Goal: Transaction & Acquisition: Download file/media

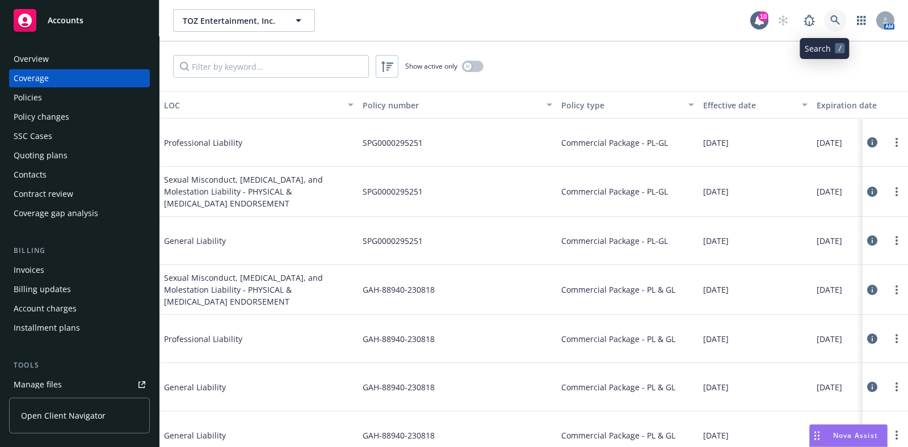
click at [726, 28] on link at bounding box center [835, 20] width 23 height 23
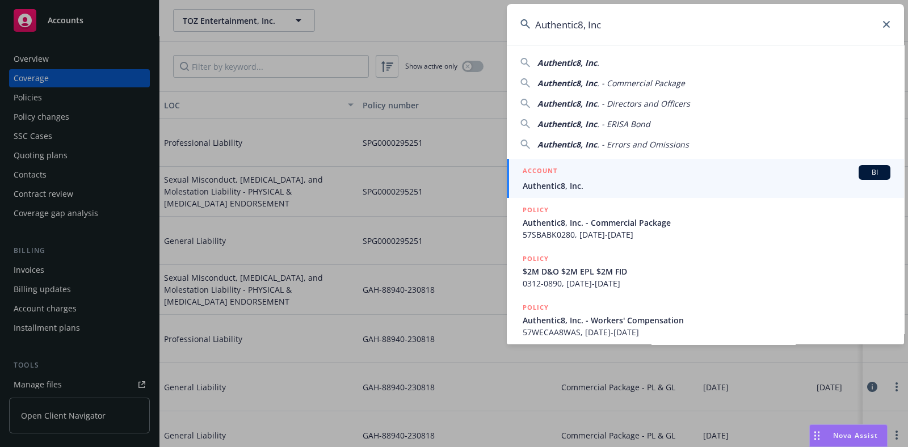
type input "Authentic8, Inc"
click at [653, 175] on div "ACCOUNT BI" at bounding box center [707, 172] width 368 height 15
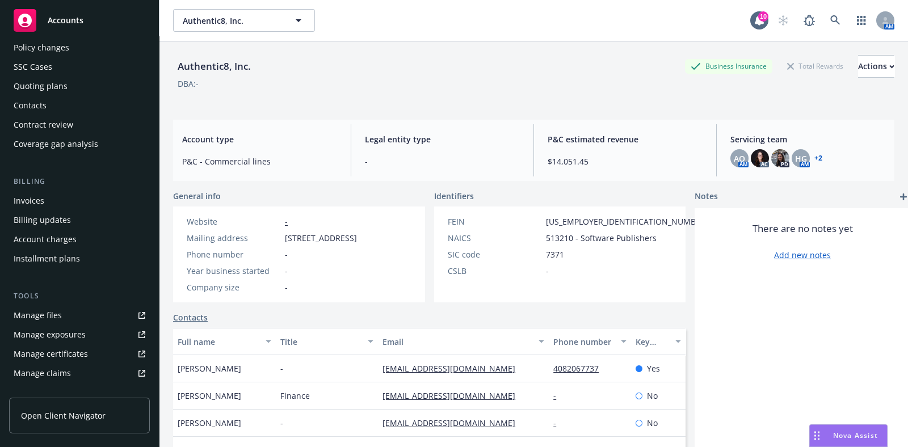
scroll to position [70, 0]
click at [60, 349] on div "Manage certificates" at bounding box center [51, 353] width 74 height 18
click at [78, 316] on link "Manage files" at bounding box center [79, 314] width 141 height 18
click at [73, 348] on div "Manage certificates" at bounding box center [51, 353] width 74 height 18
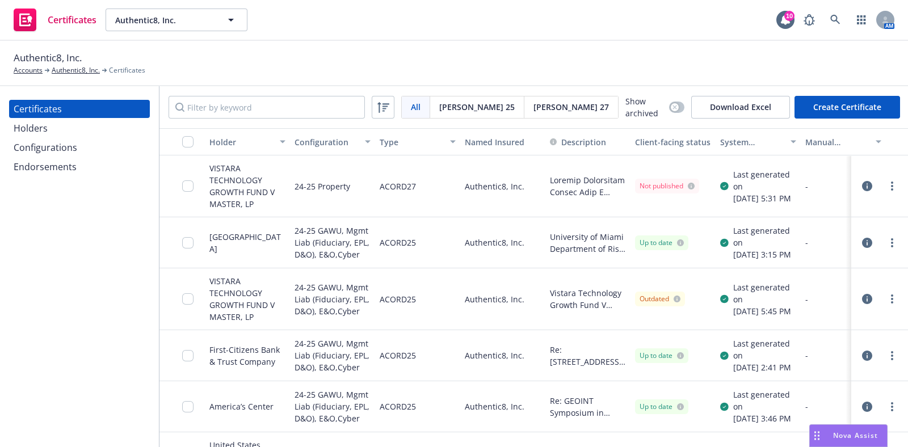
click at [862, 304] on icon "button" at bounding box center [867, 299] width 10 height 10
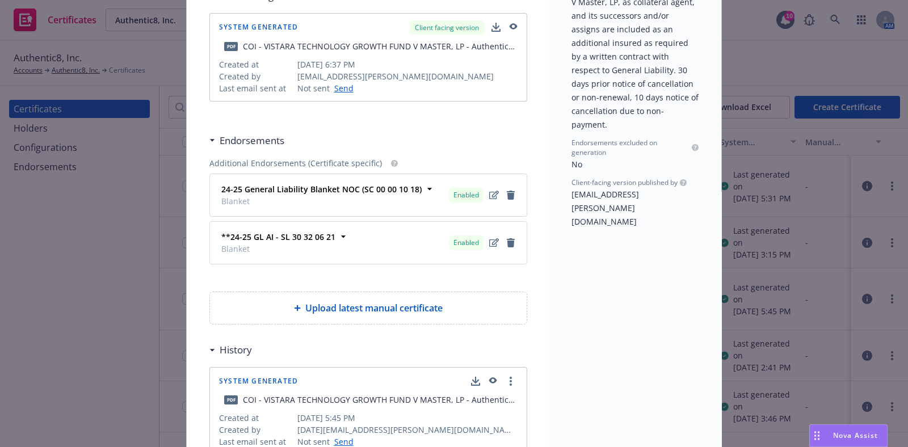
scroll to position [283, 0]
click at [801, 257] on div "Acord25 Certificate VISTARA TECHNOLOGY GROWTH FUND V MASTER, LP Add internal no…" at bounding box center [454, 223] width 908 height 447
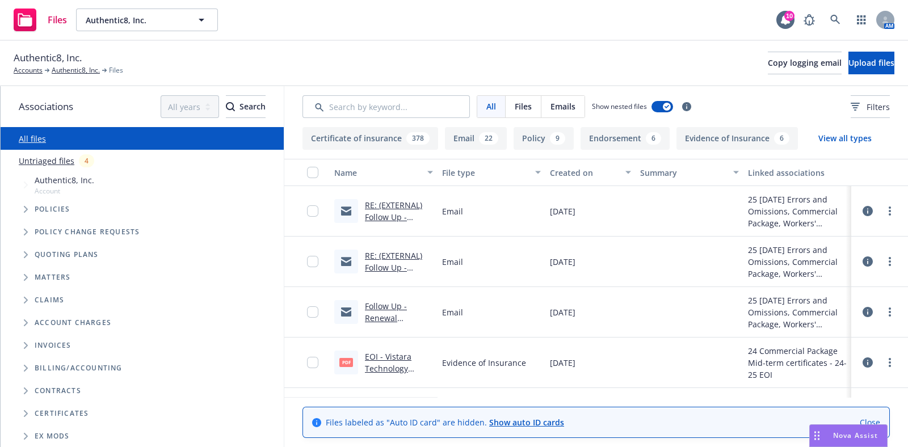
click at [396, 213] on link "RE: (EXTERNAL) Follow Up - Renewal Solicitation - [DATE] - Errors and Omissions…" at bounding box center [397, 265] width 65 height 130
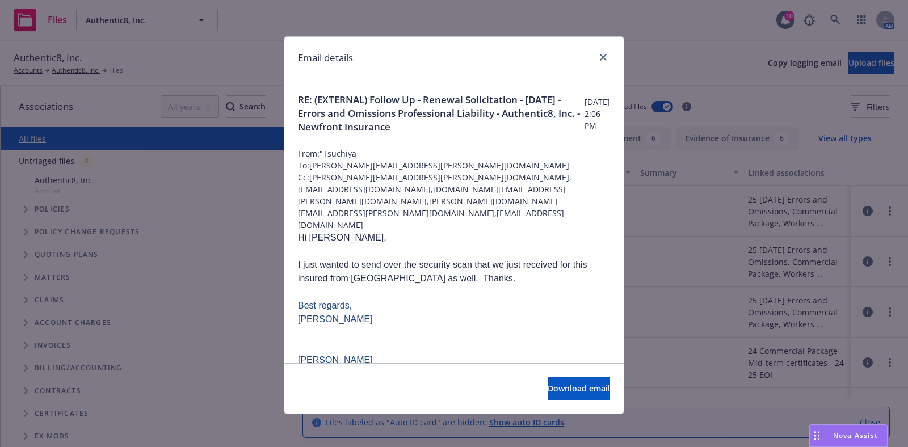
click at [679, 284] on div "Email details RE: (EXTERNAL) Follow Up - Renewal Solicitation - 11/01/25 - Erro…" at bounding box center [454, 223] width 908 height 447
click at [600, 56] on icon "close" at bounding box center [603, 57] width 7 height 7
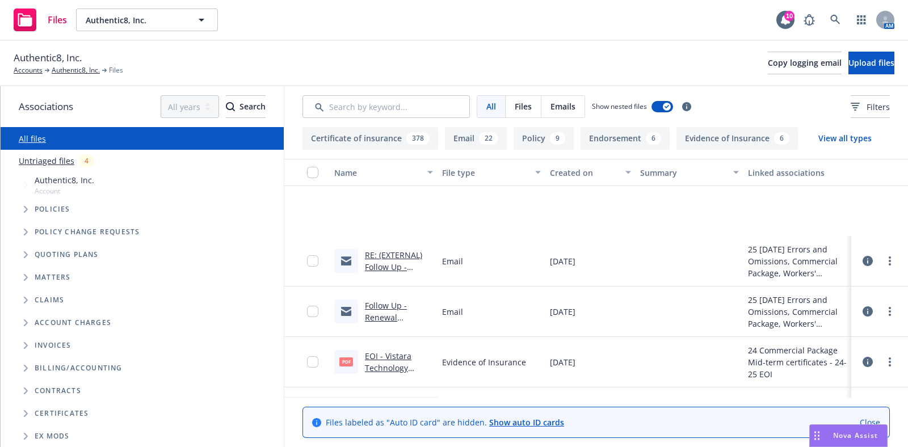
scroll to position [141, 0]
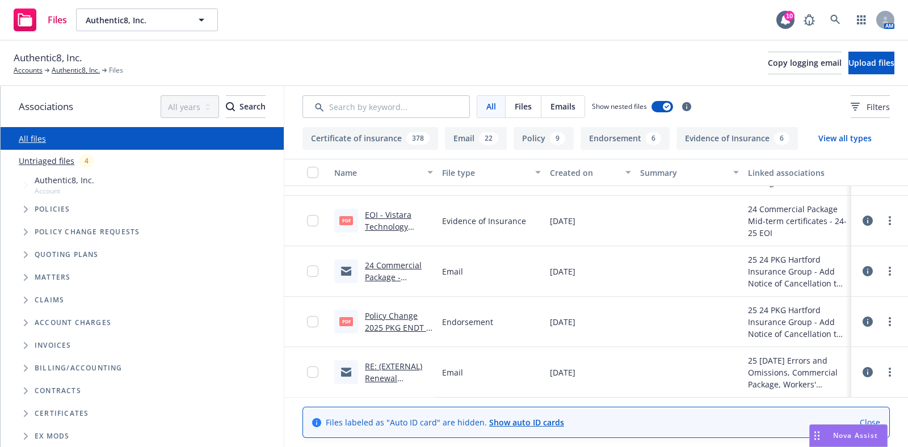
click at [397, 222] on link "EOI - Vistara Technology Growth Fund V Master, LP - Authentic8, Inc.pdf" at bounding box center [393, 244] width 56 height 70
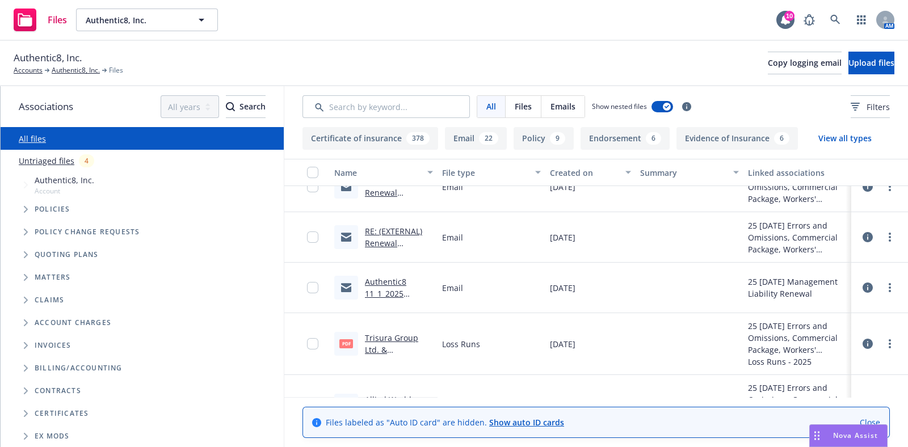
scroll to position [0, 0]
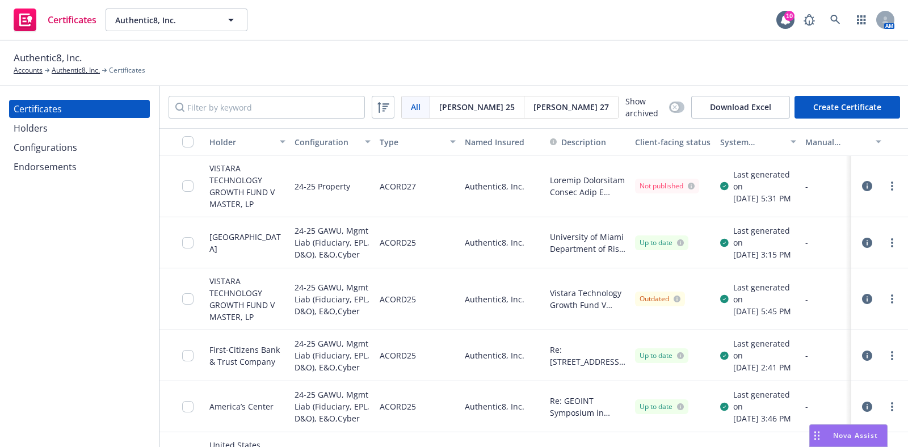
click at [73, 170] on div "Endorsements" at bounding box center [45, 167] width 63 height 18
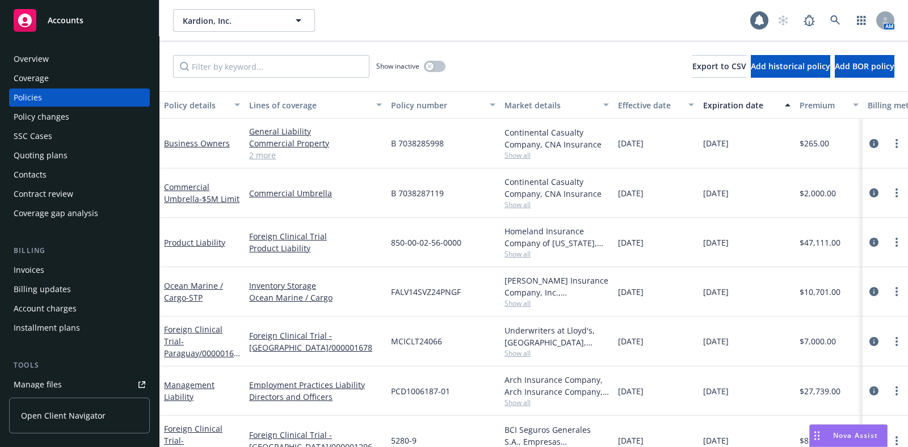
drag, startPoint x: 0, startPoint y: 0, endPoint x: 55, endPoint y: 79, distance: 96.7
click at [55, 79] on div "Coverage" at bounding box center [80, 78] width 132 height 18
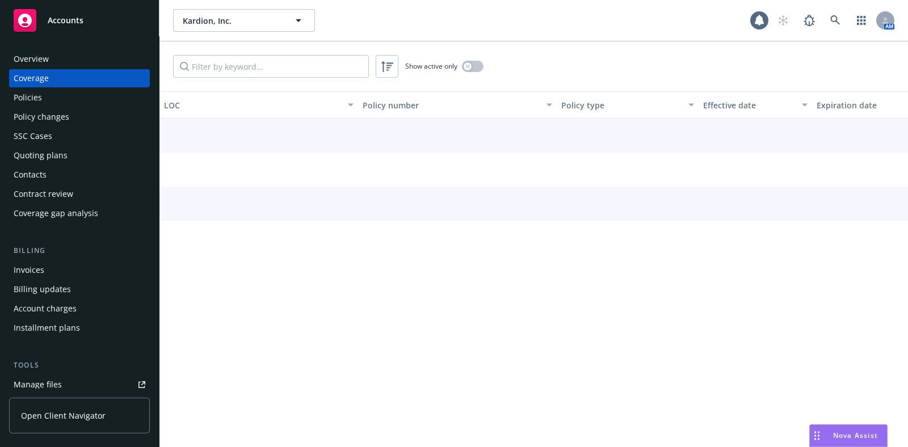
click at [52, 62] on div "Overview" at bounding box center [80, 59] width 132 height 18
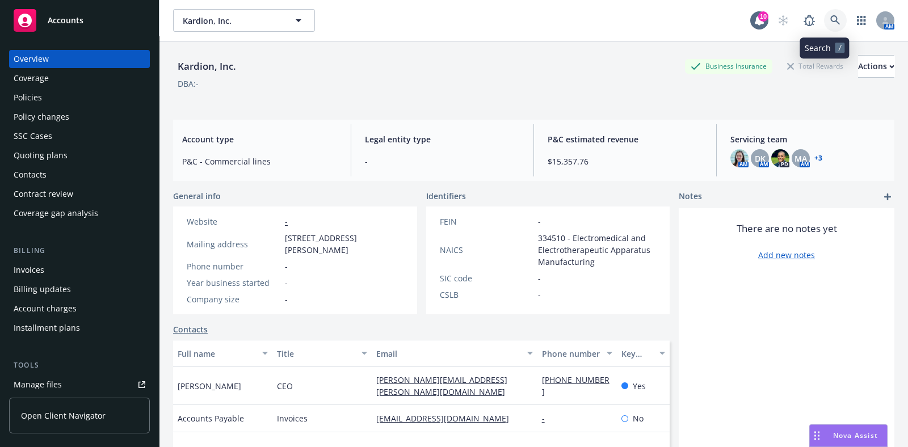
click at [824, 17] on link at bounding box center [835, 20] width 23 height 23
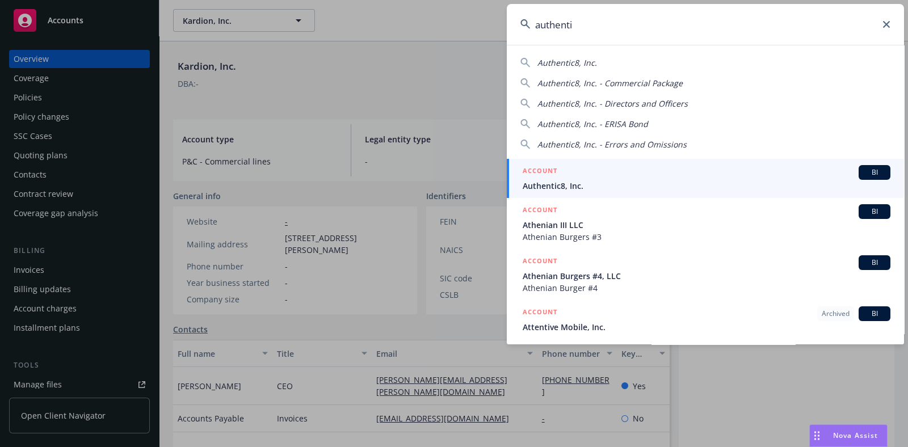
type input "authenti"
click at [640, 174] on div "ACCOUNT BI" at bounding box center [707, 172] width 368 height 15
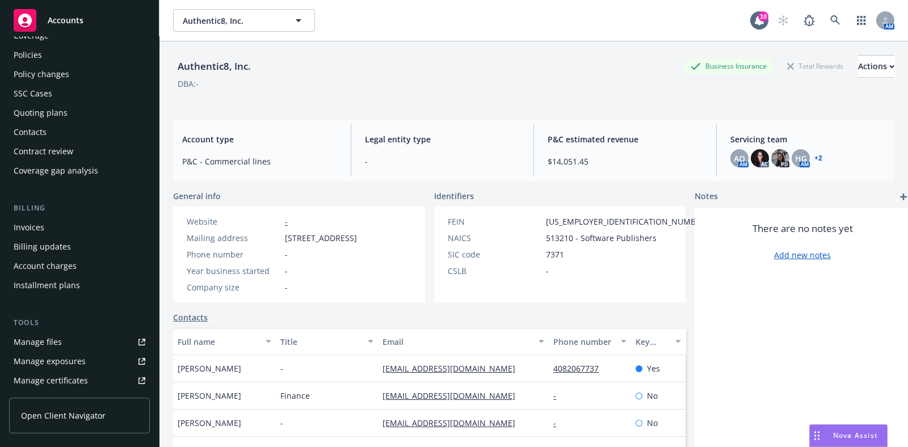
scroll to position [70, 0]
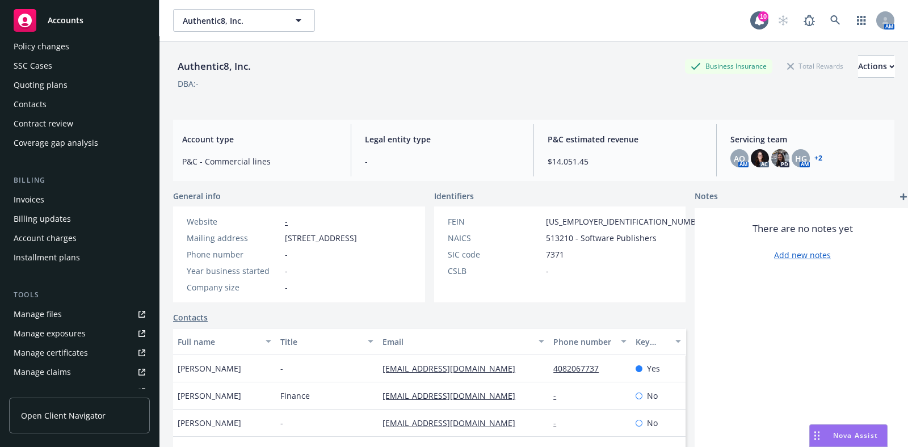
click at [53, 346] on div "Manage certificates" at bounding box center [51, 353] width 74 height 18
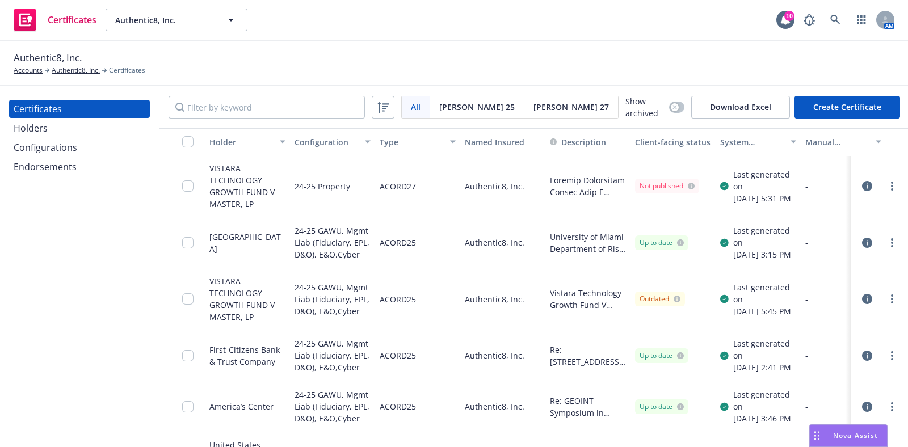
click at [533, 105] on span "Acord 27" at bounding box center [570, 107] width 75 height 12
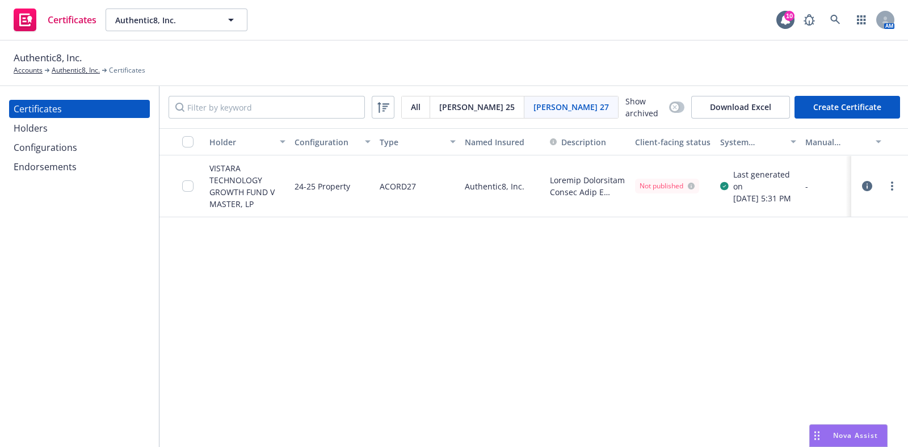
click at [885, 179] on div at bounding box center [892, 186] width 14 height 14
click at [885, 186] on link "more" at bounding box center [892, 186] width 14 height 14
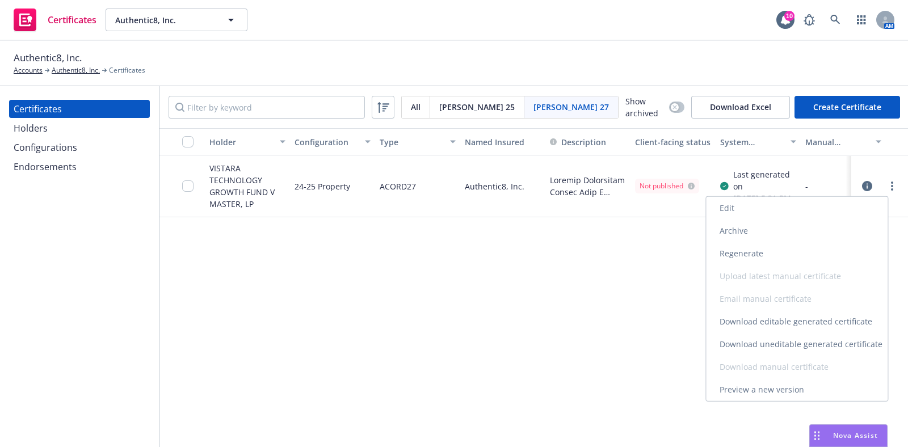
click at [780, 208] on link "Edit" at bounding box center [797, 208] width 182 height 23
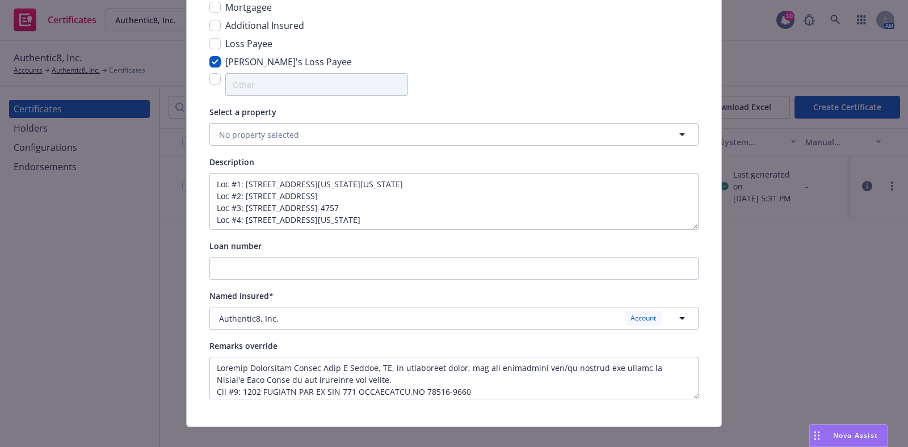
scroll to position [166, 0]
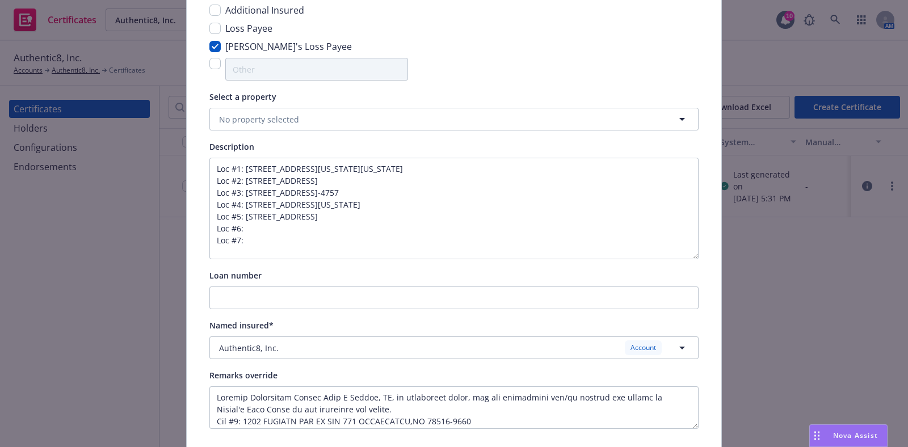
drag, startPoint x: 690, startPoint y: 210, endPoint x: 690, endPoint y: 255, distance: 44.8
click at [690, 255] on textarea "Loc #1: 1000 VERMONT AVE NW STE 800 WASHINGTON,DC 20005-4903 Loc #2: 333 TWIN D…" at bounding box center [453, 209] width 489 height 102
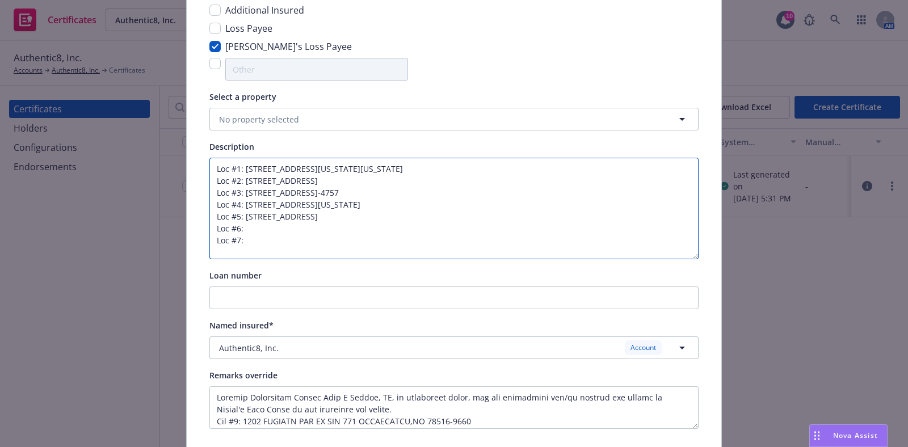
click at [286, 228] on textarea "Loc #1: 1000 VERMONT AVE NW STE 800 WASHINGTON,DC 20005-4903 Loc #2: 333 TWIN D…" at bounding box center [453, 209] width 489 height 102
paste textarea "605 Market Street, Suite 1250, San Francisco, CA 94105"
drag, startPoint x: 266, startPoint y: 245, endPoint x: 183, endPoint y: 245, distance: 83.4
click at [187, 245] on div "Certificate configuration* [object Object] 24-25 Property Mortgagee Additional …" at bounding box center [454, 180] width 535 height 553
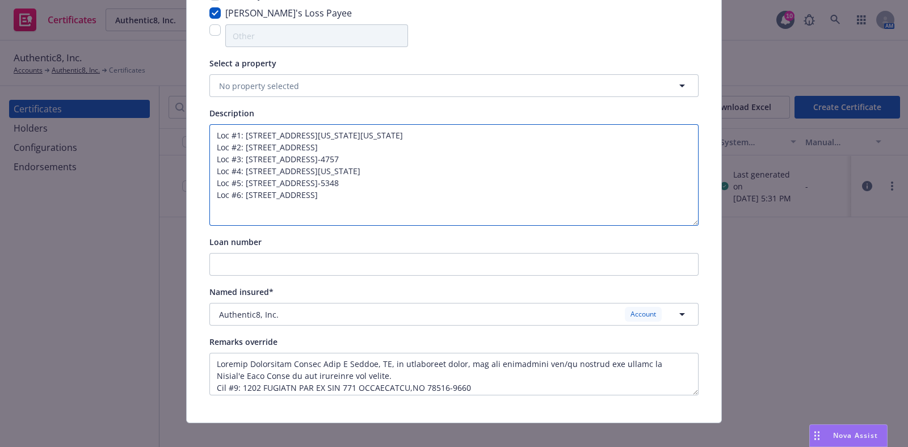
scroll to position [211, 0]
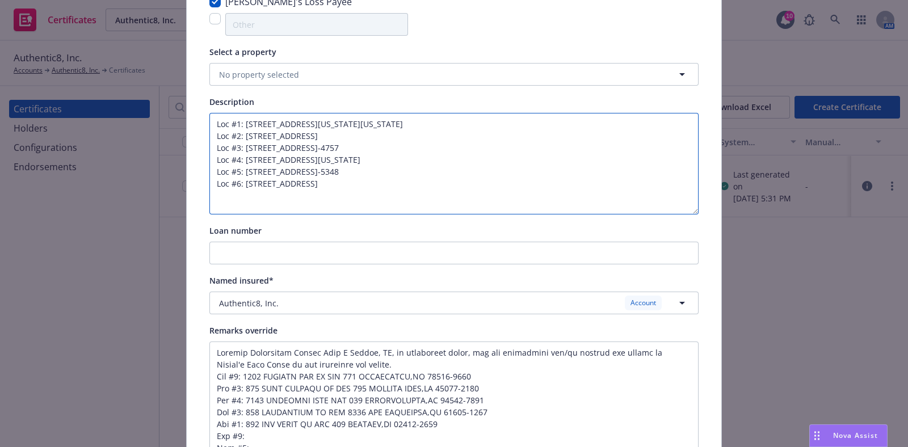
drag, startPoint x: 690, startPoint y: 379, endPoint x: 615, endPoint y: 330, distance: 89.4
click at [688, 447] on html "Certificates Authentic8, Inc. Authentic8, Inc. 10 AM Authentic8, Inc. Accounts …" at bounding box center [454, 223] width 908 height 447
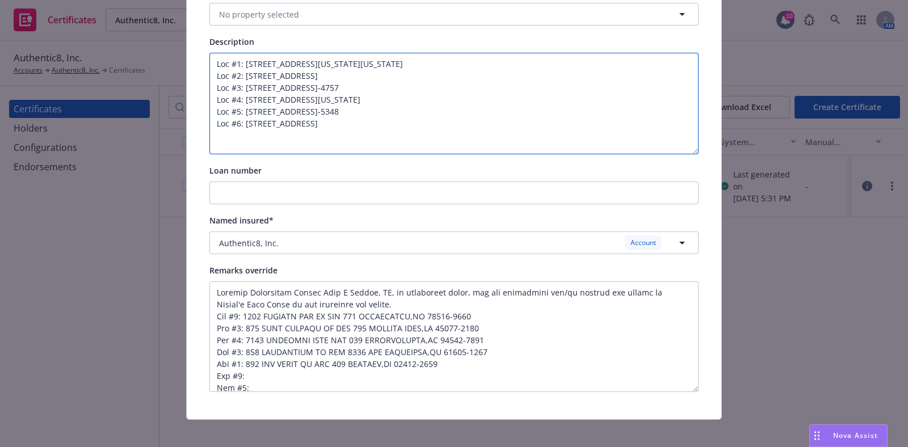
scroll to position [279, 0]
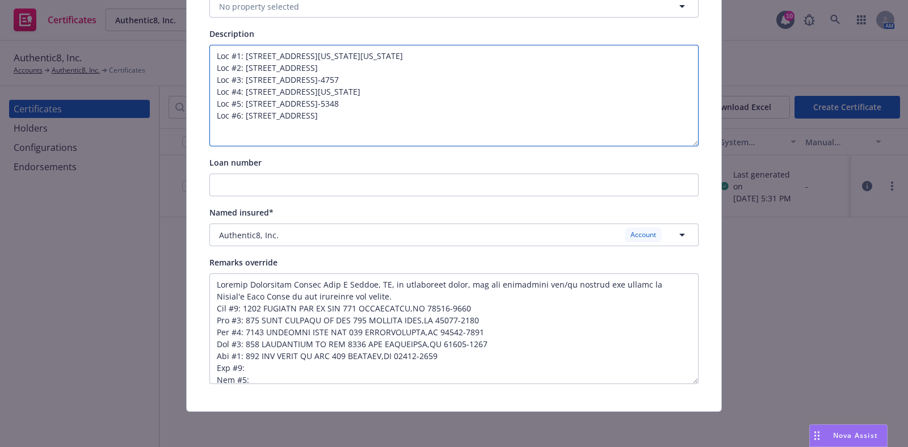
type textarea "Loc #1: 1000 VERMONT AVE NW STE 800 WASHINGTON,DC 20005-4903 Loc #2: 333 TWIN D…"
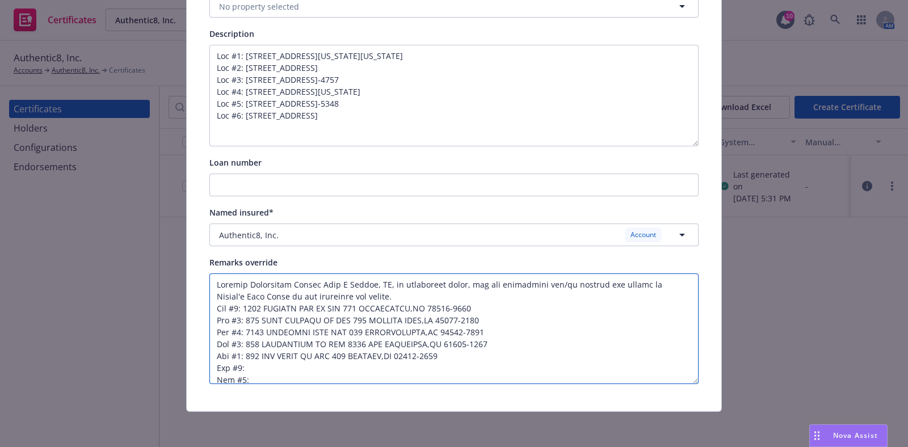
drag, startPoint x: 206, startPoint y: 307, endPoint x: 510, endPoint y: 383, distance: 313.6
click at [510, 383] on textarea at bounding box center [453, 329] width 489 height 111
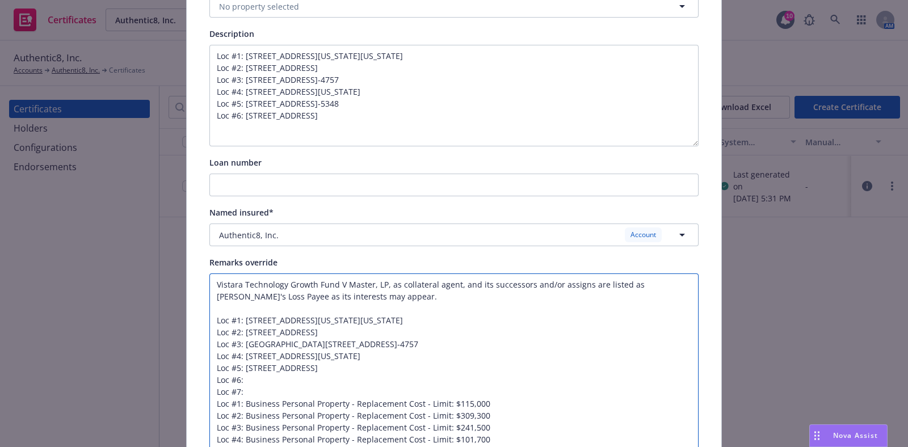
drag, startPoint x: 687, startPoint y: 382, endPoint x: 712, endPoint y: 403, distance: 32.6
click at [691, 447] on html "Certificates Authentic8, Inc. Authentic8, Inc. 10 AM Authentic8, Inc. Accounts …" at bounding box center [454, 223] width 908 height 447
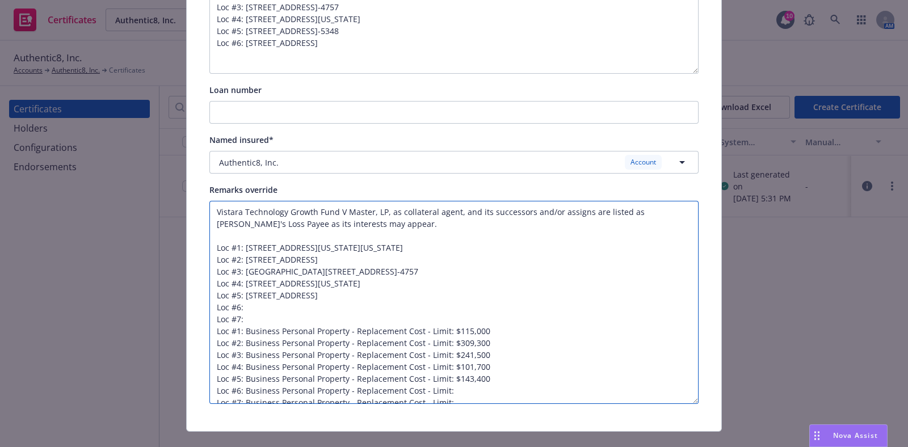
drag, startPoint x: 691, startPoint y: 381, endPoint x: 690, endPoint y: 401, distance: 20.4
click at [690, 401] on textarea "Vistara Technology Growth Fund V Master, LP, as collateral agent, and its succe…" at bounding box center [453, 302] width 489 height 203
drag, startPoint x: 240, startPoint y: 320, endPoint x: 194, endPoint y: 233, distance: 98.0
click at [194, 231] on div "Certificate configuration* [object Object] 24-25 Property Mortgagee Additional …" at bounding box center [454, 74] width 535 height 713
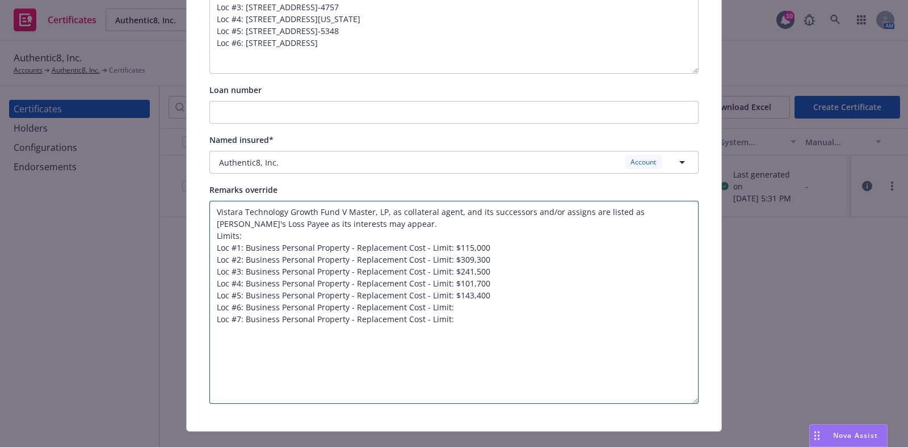
drag, startPoint x: 453, startPoint y: 320, endPoint x: 181, endPoint y: 322, distance: 272.4
click at [187, 322] on div "Certificate configuration* [object Object] 24-25 Property Mortgagee Additional …" at bounding box center [454, 74] width 535 height 713
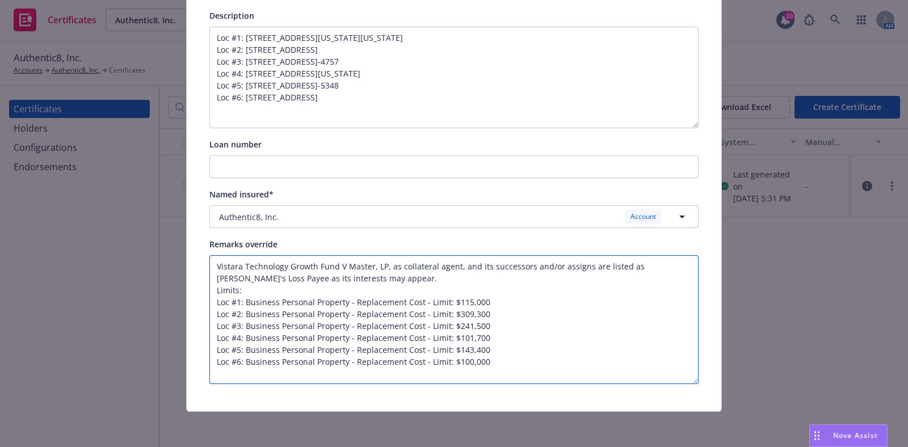
drag, startPoint x: 688, startPoint y: 400, endPoint x: 675, endPoint y: 326, distance: 74.9
click at [675, 326] on textarea "Vistara Technology Growth Fund V Master, LP, as collateral agent, and its succe…" at bounding box center [453, 319] width 489 height 129
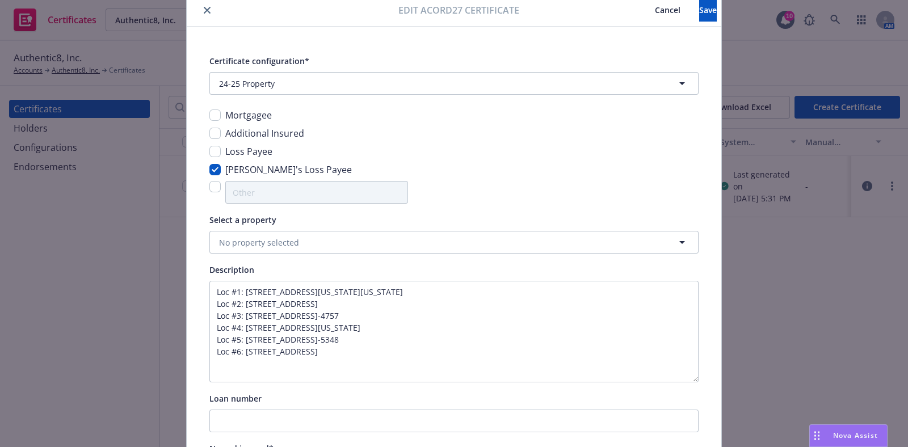
scroll to position [0, 0]
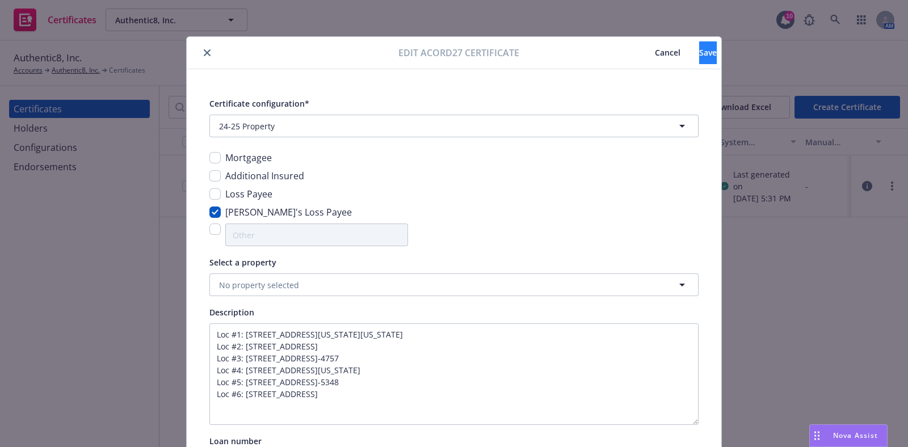
type textarea "Vistara Technology Growth Fund V Master, LP, as collateral agent, and its succe…"
click at [699, 52] on span "Save" at bounding box center [708, 52] width 18 height 11
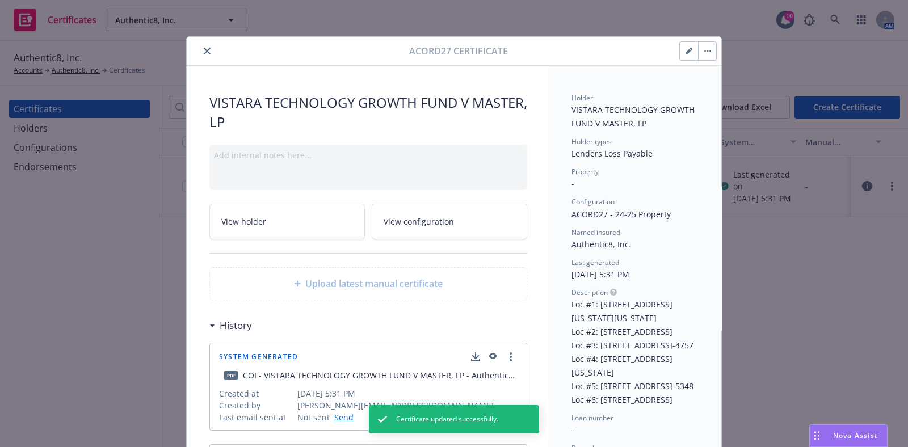
click at [699, 53] on button "button" at bounding box center [707, 51] width 18 height 18
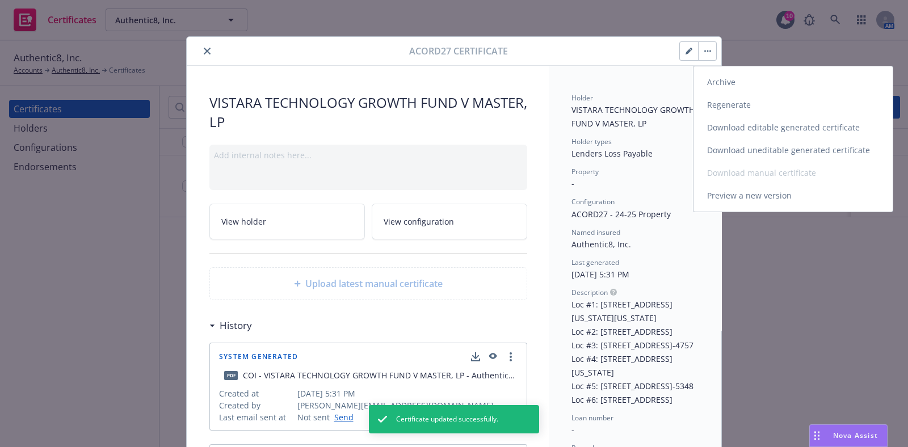
click at [741, 106] on link "Regenerate" at bounding box center [793, 105] width 199 height 23
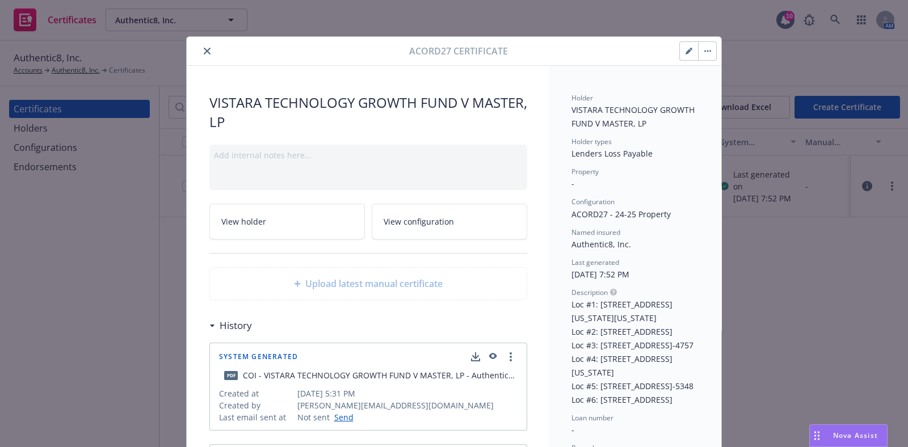
click at [705, 51] on icon "button" at bounding box center [707, 51] width 7 height 2
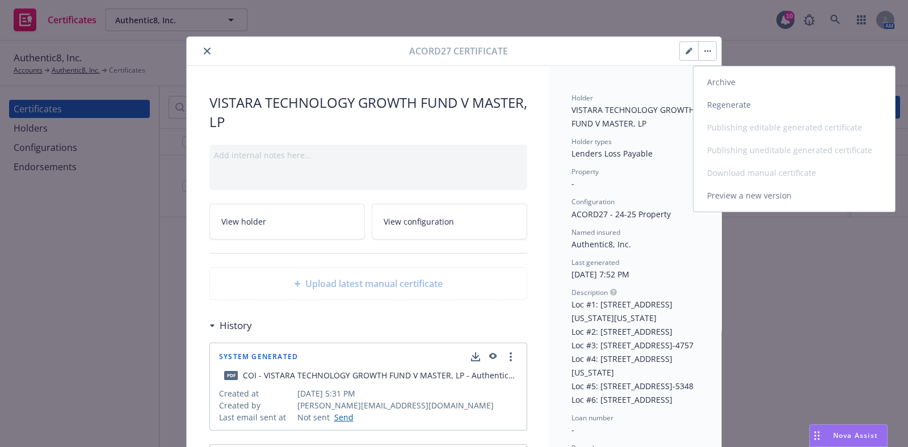
click at [755, 198] on link "Preview a new version" at bounding box center [794, 195] width 201 height 23
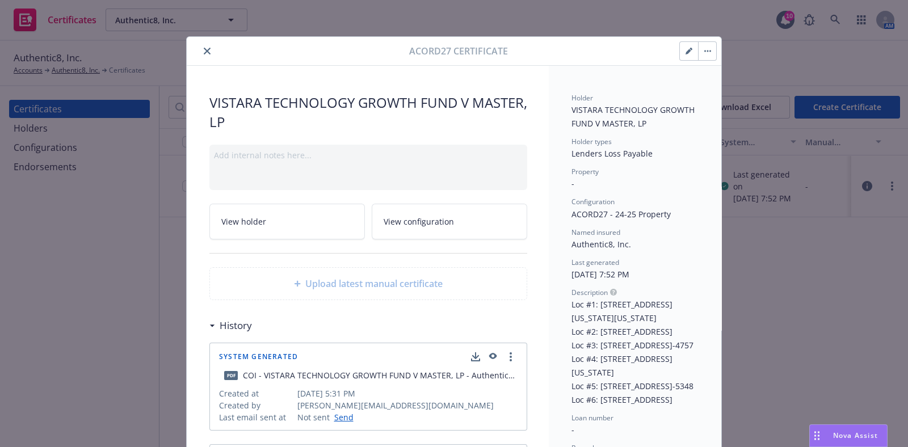
click at [703, 47] on button "button" at bounding box center [707, 51] width 18 height 18
click at [680, 51] on button "button" at bounding box center [689, 51] width 18 height 18
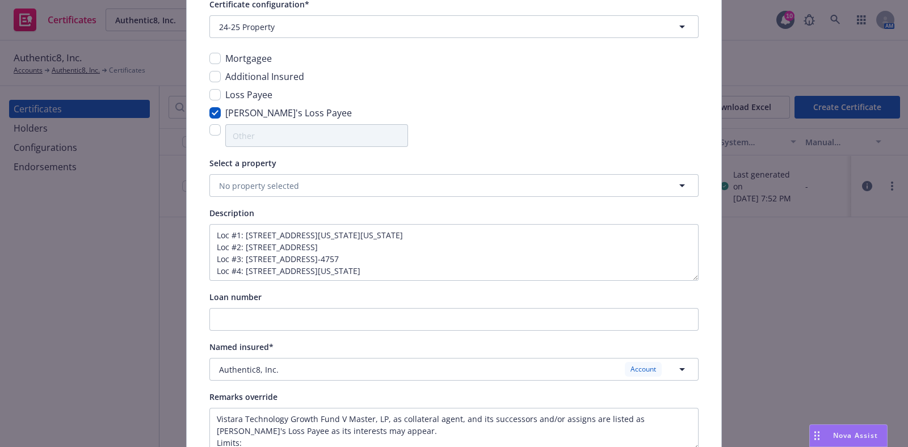
scroll to position [141, 0]
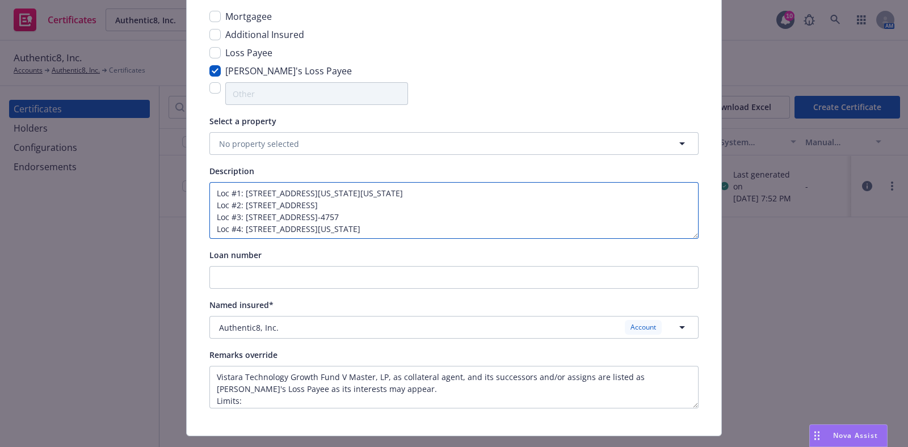
drag, startPoint x: 208, startPoint y: 190, endPoint x: 516, endPoint y: 273, distance: 318.7
click at [516, 273] on div "Certificate configuration* [object Object] 24-25 Property Mortgagee Additional …" at bounding box center [453, 181] width 489 height 453
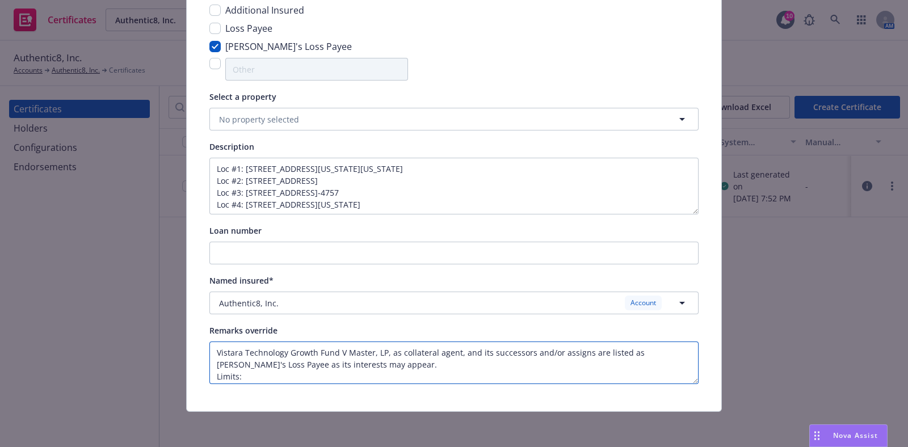
click at [394, 367] on textarea "Vistara Technology Growth Fund V Master, LP, as collateral agent, and its succe…" at bounding box center [453, 363] width 489 height 43
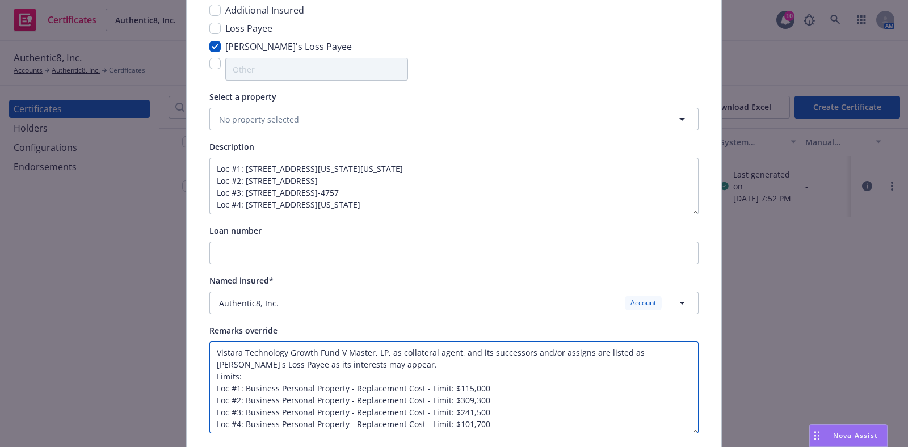
drag, startPoint x: 689, startPoint y: 379, endPoint x: 673, endPoint y: 397, distance: 24.1
click at [690, 429] on textarea "Vistara Technology Growth Fund V Master, LP, as collateral agent, and its succe…" at bounding box center [453, 388] width 489 height 92
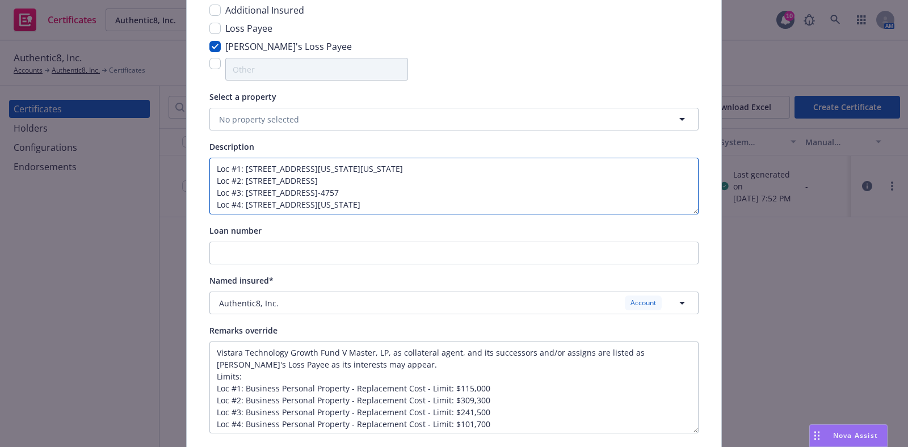
click at [687, 214] on textarea "Loc #1: 1000 VERMONT AVE NW STE 800 WASHINGTON,DC 20005-4903 Loc #2: 333 TWIN D…" at bounding box center [453, 186] width 489 height 57
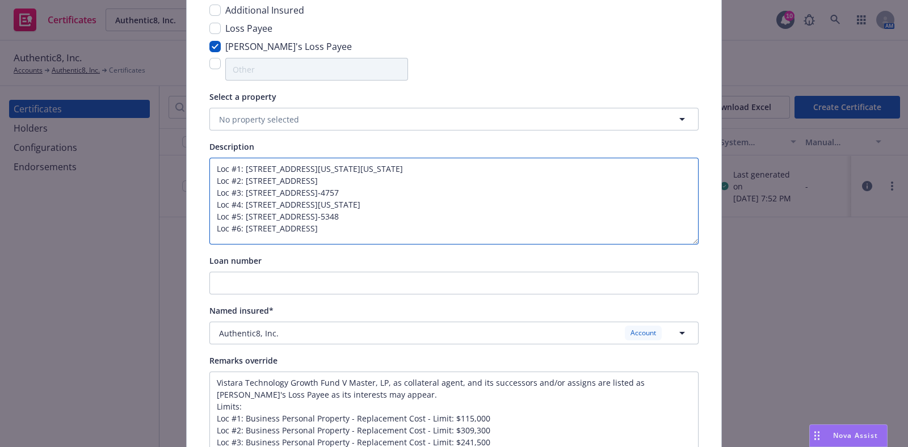
drag, startPoint x: 687, startPoint y: 211, endPoint x: 633, endPoint y: 242, distance: 61.8
click at [687, 242] on textarea "Loc #1: 1000 VERMONT AVE NW STE 800 WASHINGTON,DC 20005-4903 Loc #2: 333 TWIN D…" at bounding box center [453, 201] width 489 height 87
drag, startPoint x: 449, startPoint y: 230, endPoint x: 199, endPoint y: 166, distance: 258.8
click at [199, 166] on div "Certificate configuration* [object Object] 24-25 Property Mortgagee Additional …" at bounding box center [454, 198] width 535 height 589
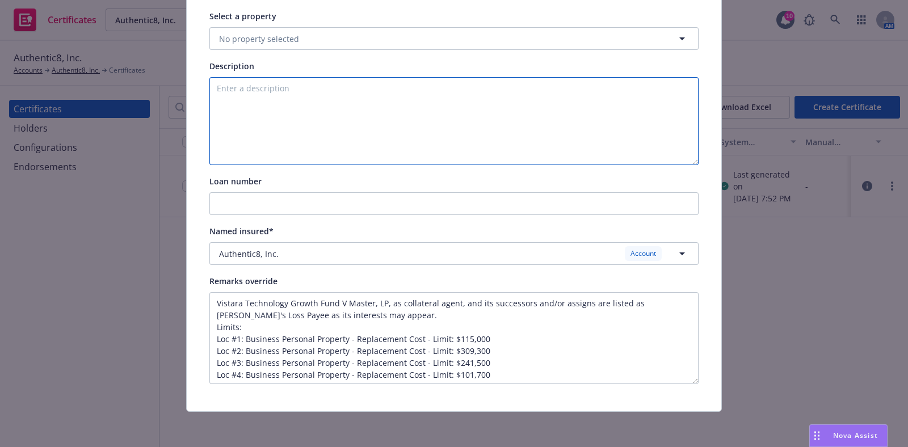
scroll to position [246, 0]
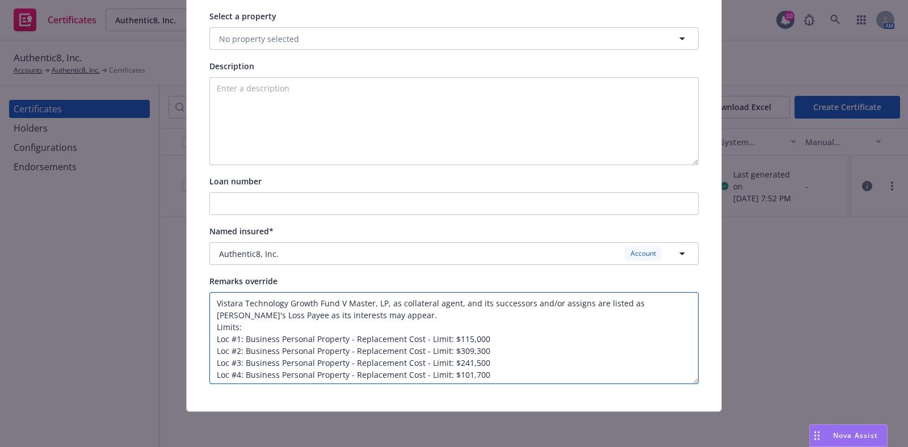
drag, startPoint x: 691, startPoint y: 383, endPoint x: 694, endPoint y: 418, distance: 34.7
click at [694, 418] on div "Edit Acord27 certificate Cancel Save Certificate configuration* [object Object]…" at bounding box center [454, 223] width 908 height 447
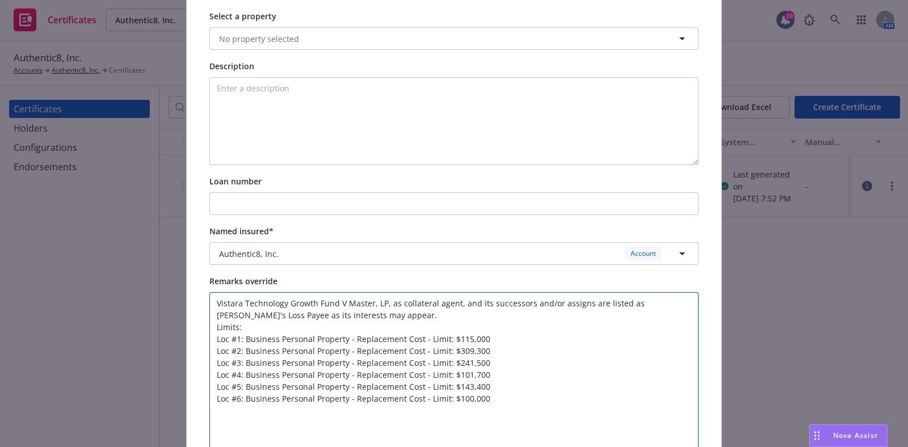
drag, startPoint x: 688, startPoint y: 379, endPoint x: 696, endPoint y: 473, distance: 94.0
click at [696, 447] on html "Certificates Authentic8, Inc. Authentic8, Inc. 10 AM Authentic8, Inc. Accounts …" at bounding box center [454, 223] width 908 height 447
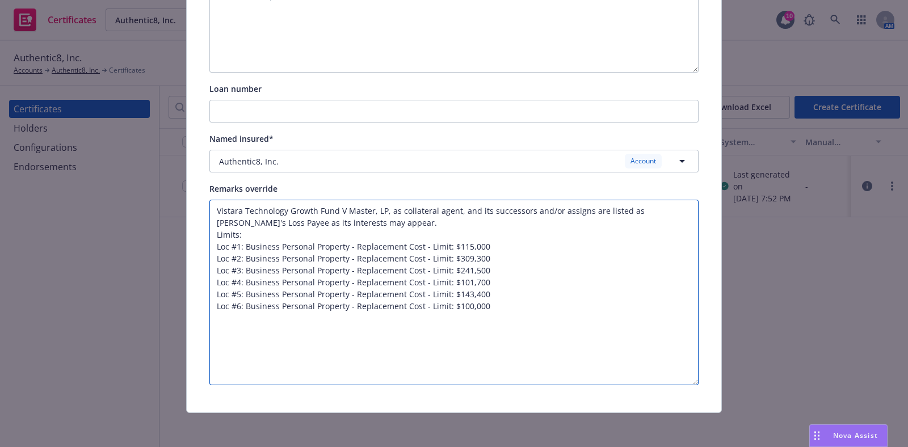
scroll to position [340, 0]
click at [347, 216] on textarea "Vistara Technology Growth Fund V Master, LP, as collateral agent, and its succe…" at bounding box center [453, 292] width 489 height 186
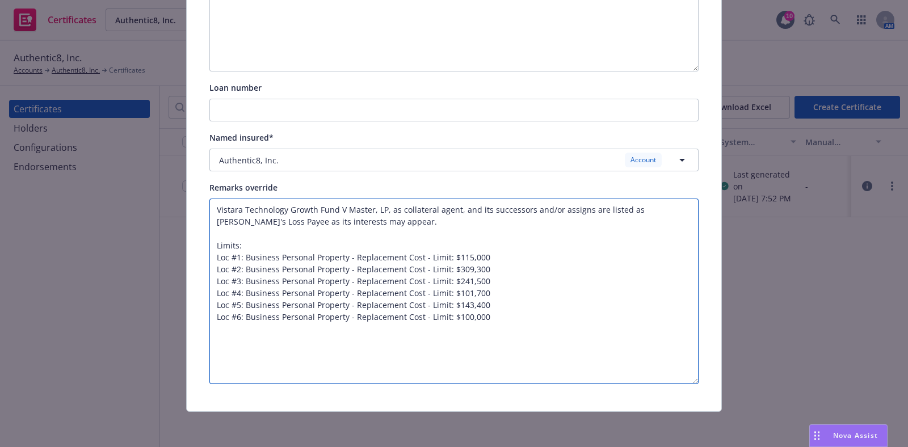
paste textarea "Loc #1: 1000 VERMONT AVE NW STE 800 WASHINGTON,DC 20005-4903 Loc #2: 333 TWIN D…"
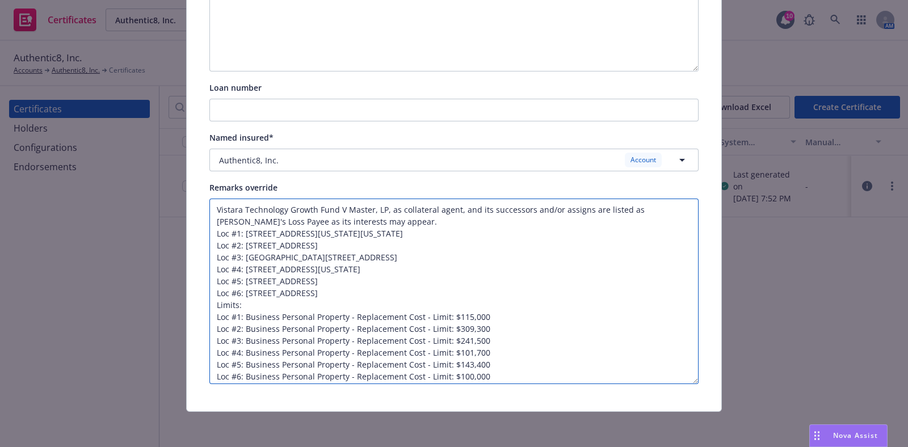
click at [212, 230] on textarea "Vistara Technology Growth Fund V Master, LP, as collateral agent, and its succe…" at bounding box center [453, 292] width 489 height 186
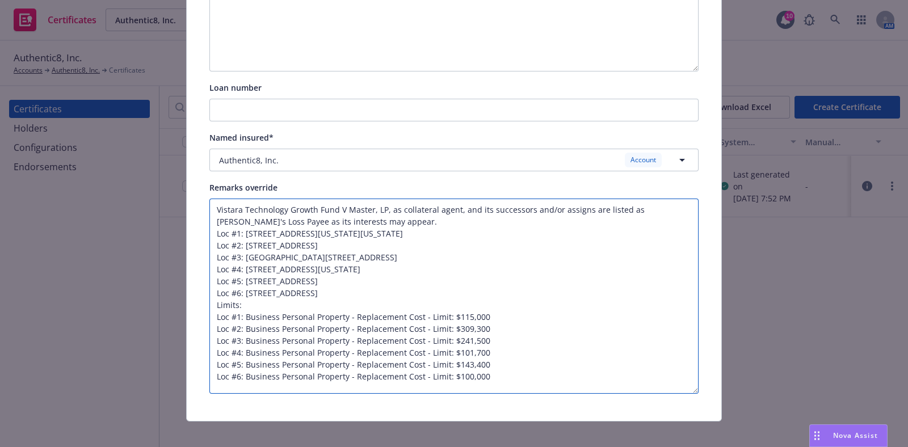
drag, startPoint x: 690, startPoint y: 380, endPoint x: 691, endPoint y: 396, distance: 15.4
click at [691, 394] on textarea "Vistara Technology Growth Fund V Master, LP, as collateral agent, and its succe…" at bounding box center [453, 296] width 489 height 195
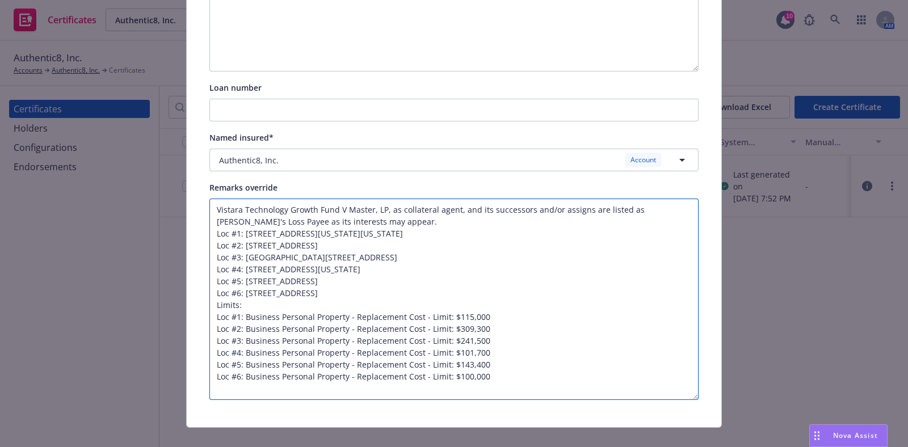
drag, startPoint x: 480, startPoint y: 373, endPoint x: 209, endPoint y: 232, distance: 304.6
click at [209, 232] on textarea "Vistara Technology Growth Fund V Master, LP, as collateral agent, and its succe…" at bounding box center [453, 299] width 489 height 201
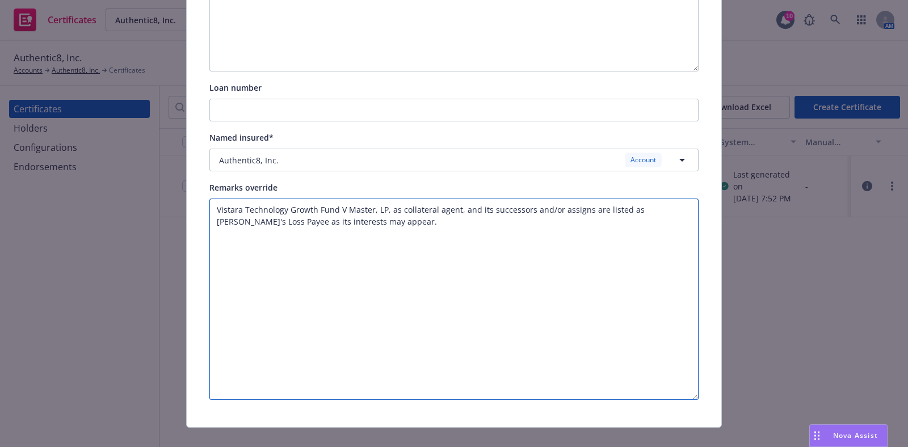
drag, startPoint x: 688, startPoint y: 399, endPoint x: 687, endPoint y: 389, distance: 9.8
click at [687, 389] on textarea "Vistara Technology Growth Fund V Master, LP, as collateral agent, and its succe…" at bounding box center [453, 299] width 489 height 201
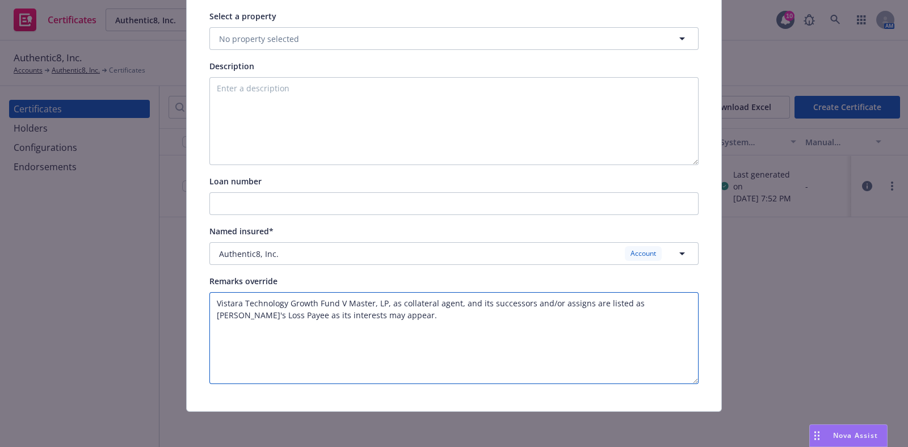
drag, startPoint x: 688, startPoint y: 397, endPoint x: 675, endPoint y: 288, distance: 110.3
click at [675, 288] on div "Remarks override Vistara Technology Growth Fund V Master, LP, as collateral age…" at bounding box center [453, 329] width 489 height 110
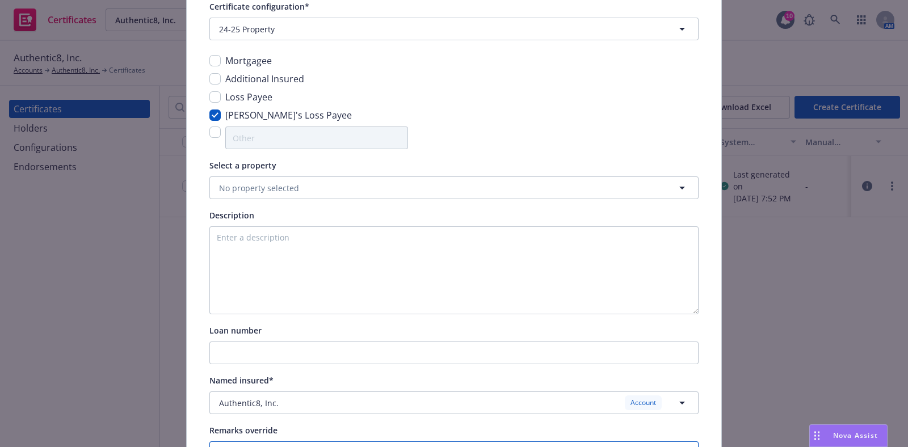
scroll to position [33, 0]
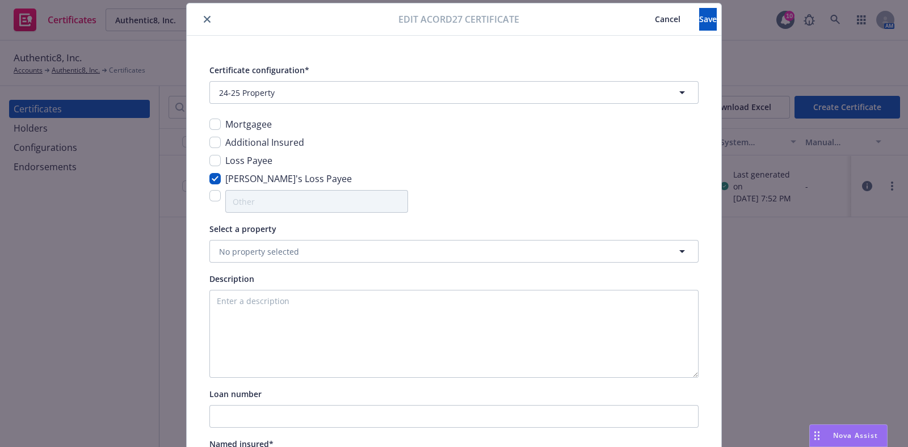
type textarea "Vistara Technology Growth Fund V Master, LP, as collateral agent, and its succe…"
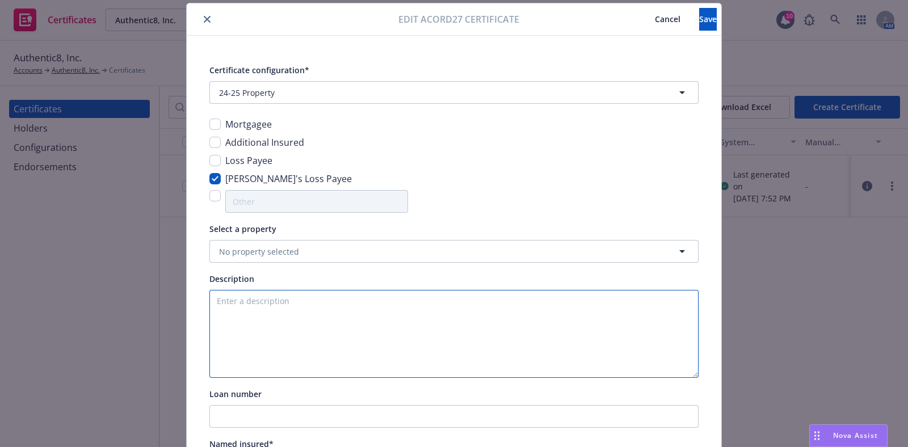
click at [325, 308] on textarea at bounding box center [453, 334] width 489 height 88
type textarea "See Accord 101 for Locations and Limits."
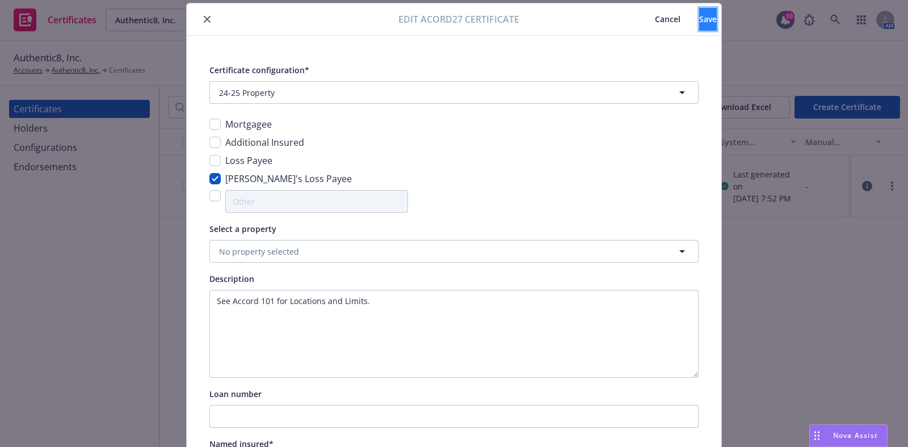
click at [699, 14] on span "Save" at bounding box center [708, 19] width 18 height 11
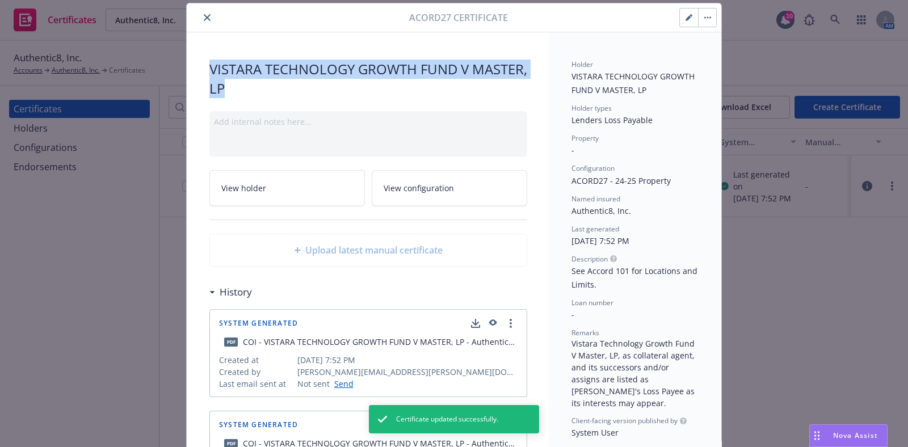
drag, startPoint x: 199, startPoint y: 68, endPoint x: 278, endPoint y: 93, distance: 83.1
copy span "VISTARA TECHNOLOGY GROWTH FUND V MASTER, LP"
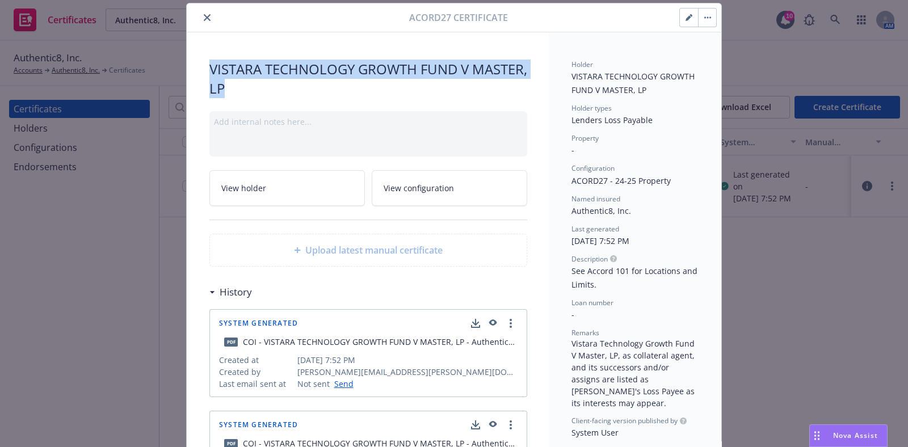
click at [709, 17] on button "button" at bounding box center [707, 18] width 18 height 18
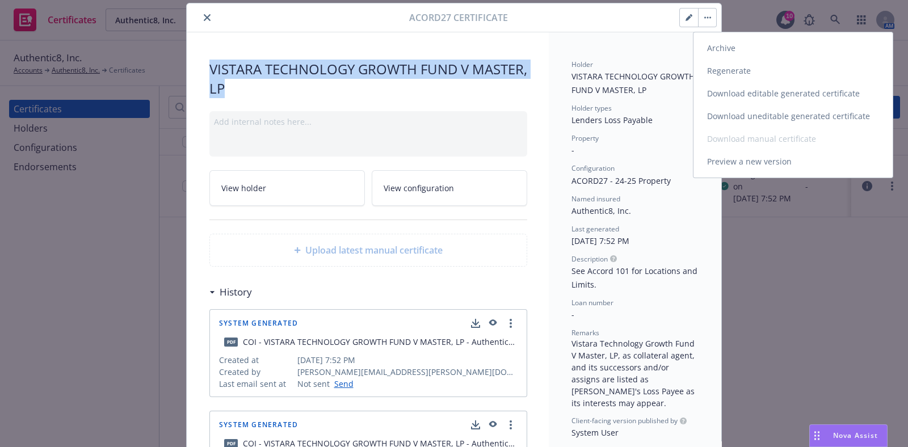
click at [743, 75] on link "Regenerate" at bounding box center [793, 71] width 199 height 23
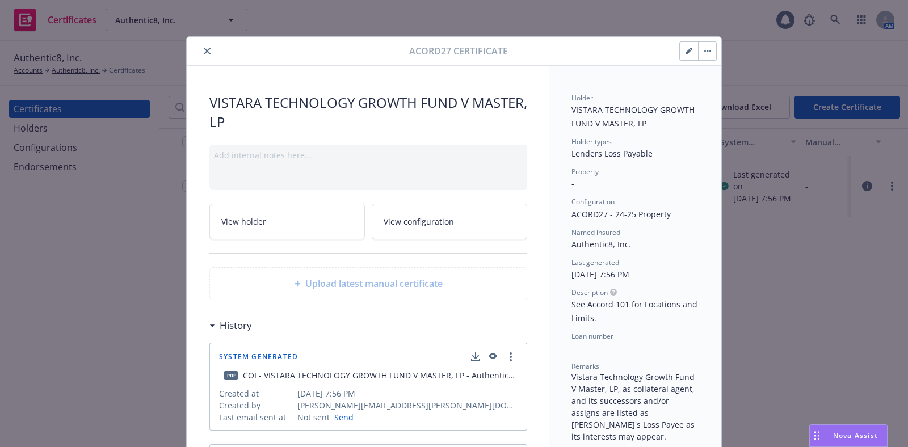
click at [704, 57] on button "button" at bounding box center [707, 51] width 18 height 18
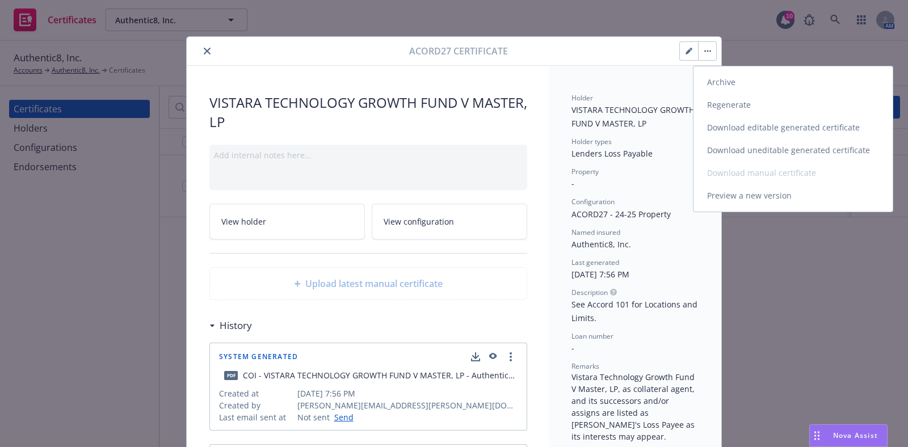
click at [757, 191] on link "Preview a new version" at bounding box center [793, 195] width 199 height 23
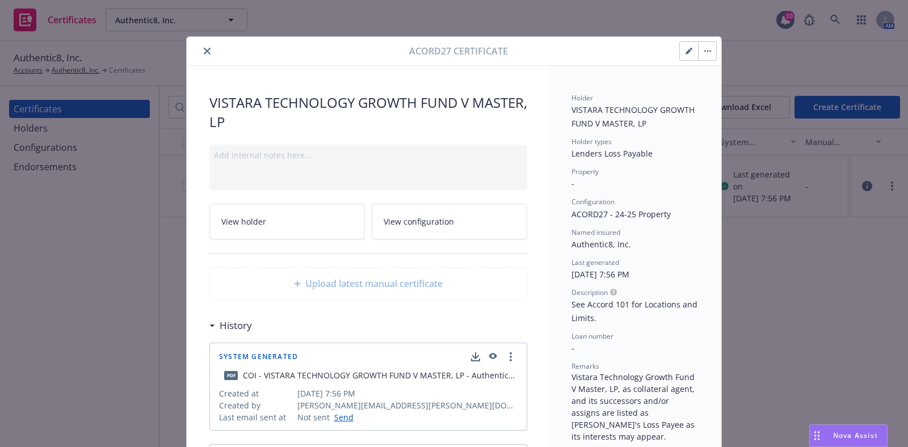
click at [703, 47] on button "button" at bounding box center [707, 51] width 18 height 18
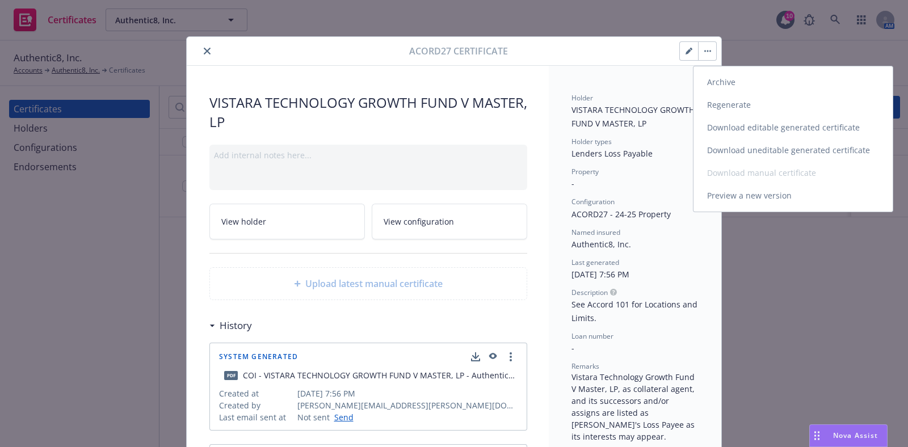
click at [736, 148] on link "Download uneditable generated certificate" at bounding box center [793, 150] width 199 height 23
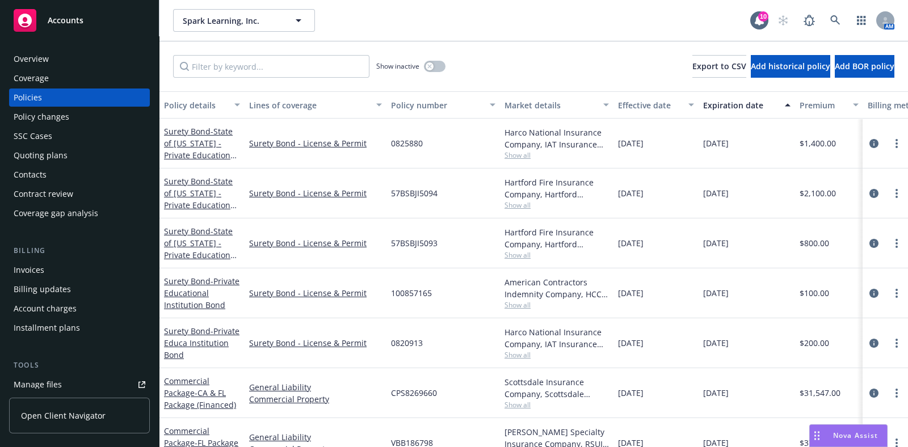
click at [45, 383] on div "Manage files" at bounding box center [38, 385] width 48 height 18
click at [852, 24] on link "button" at bounding box center [861, 20] width 23 height 23
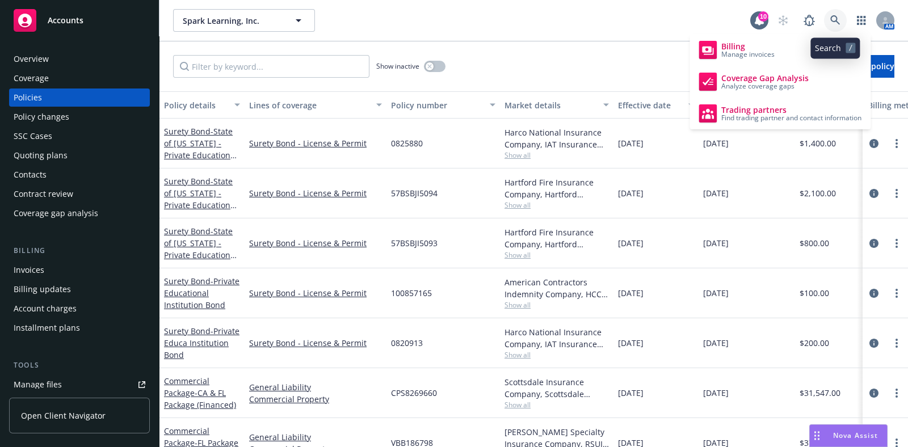
click at [836, 22] on icon at bounding box center [835, 20] width 10 height 10
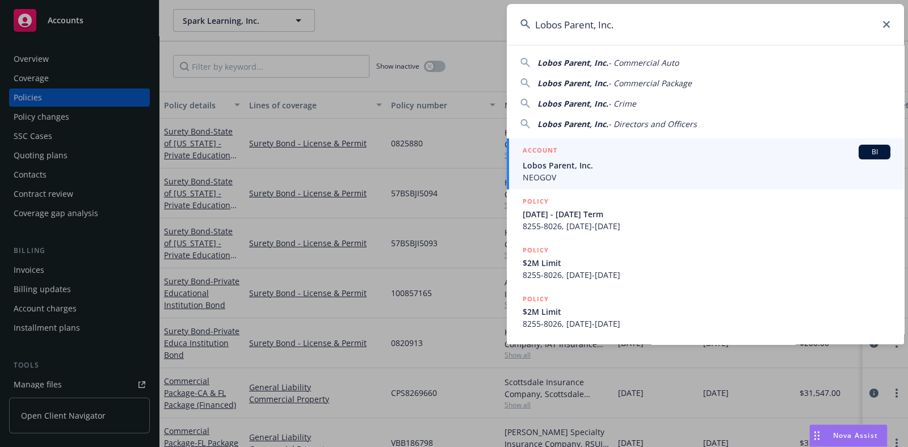
type input "Lobos Parent, Inc."
click at [619, 166] on span "Lobos Parent, Inc." at bounding box center [707, 165] width 368 height 12
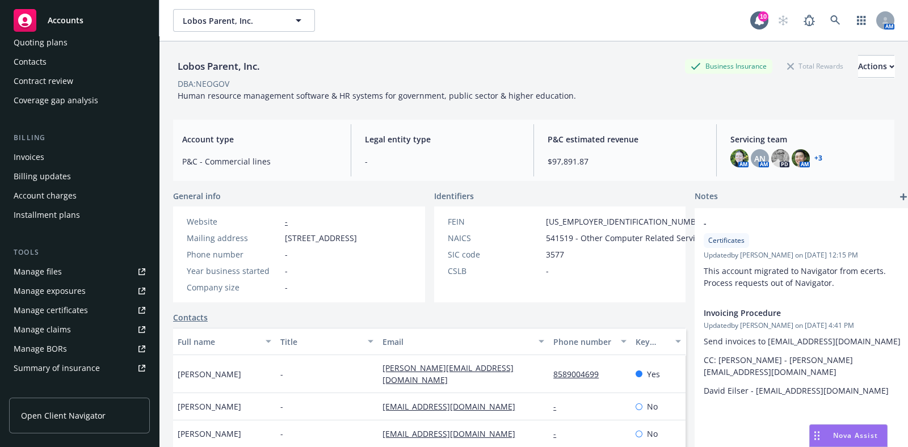
scroll to position [141, 0]
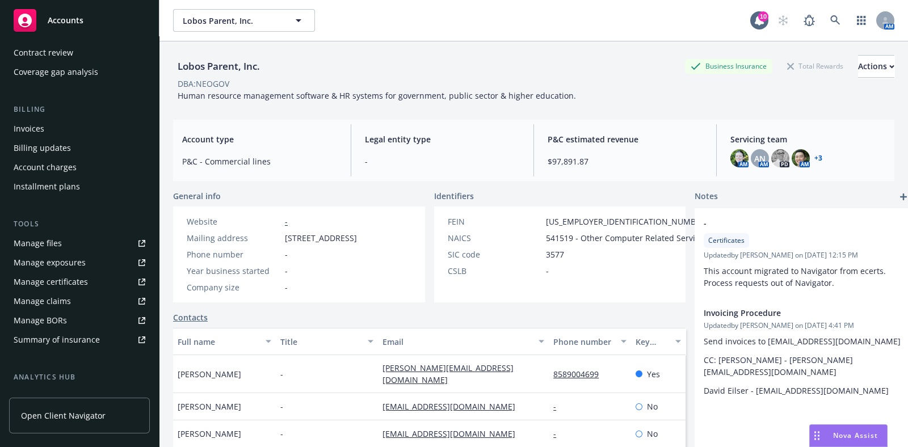
click at [61, 286] on div "Manage certificates" at bounding box center [51, 282] width 74 height 18
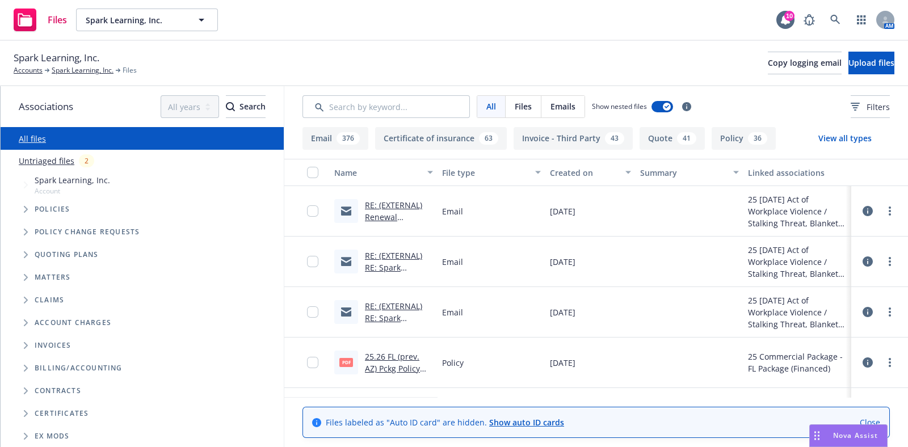
click at [391, 204] on link "RE: (EXTERNAL) Renewal Solicitation - [DATE] - Sexual Misconduct, [MEDICAL_DATA…" at bounding box center [397, 265] width 64 height 130
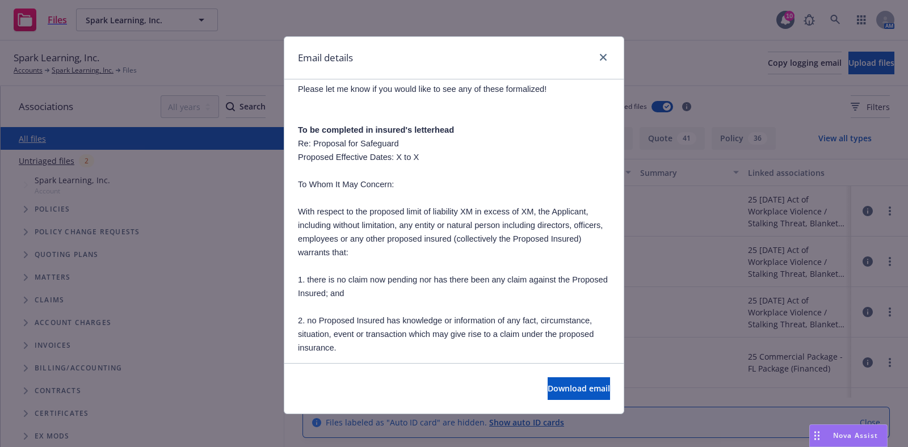
scroll to position [851, 0]
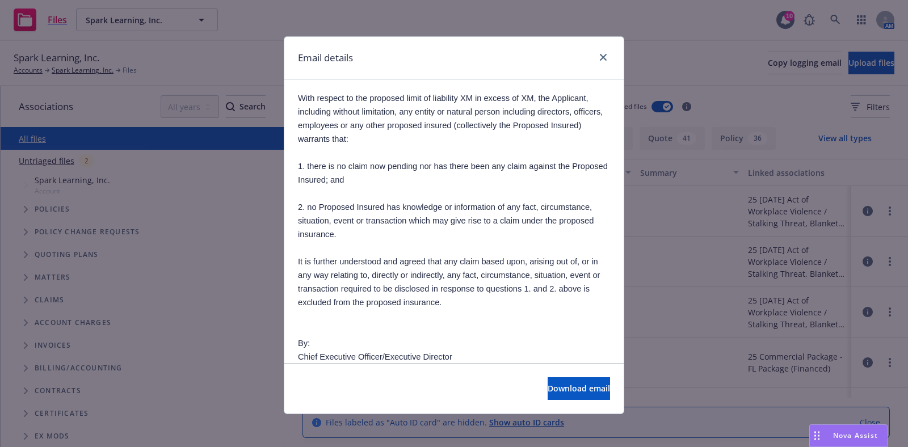
click at [674, 63] on div "Email details RE: (EXTERNAL) Renewal Solicitation - 08/19/25 - Sexual Misconduc…" at bounding box center [454, 223] width 908 height 447
click at [600, 56] on icon "close" at bounding box center [603, 57] width 7 height 7
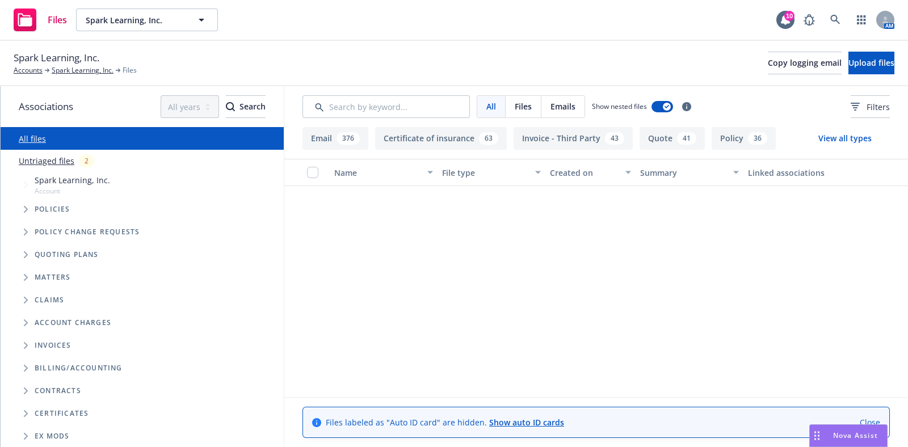
scroll to position [3334, 0]
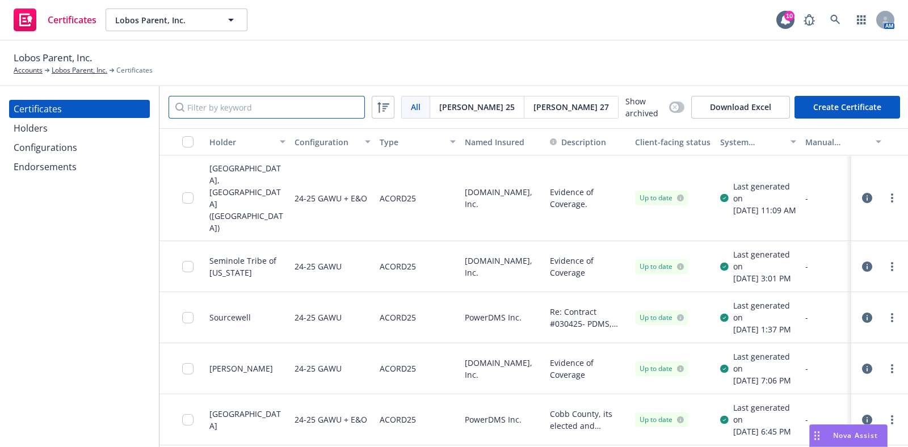
click at [280, 105] on input "Filter by keyword" at bounding box center [267, 107] width 196 height 23
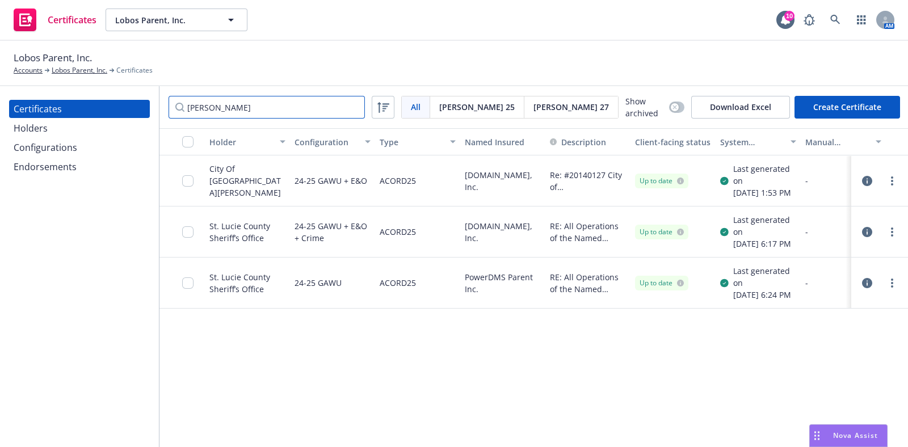
type input "[PERSON_NAME]"
click at [885, 182] on link "more" at bounding box center [892, 181] width 14 height 14
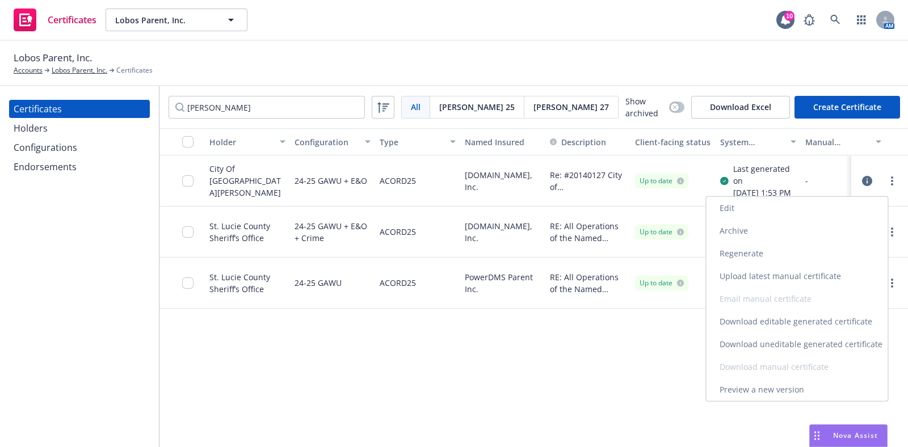
click at [784, 390] on link "Preview a new version" at bounding box center [797, 390] width 182 height 23
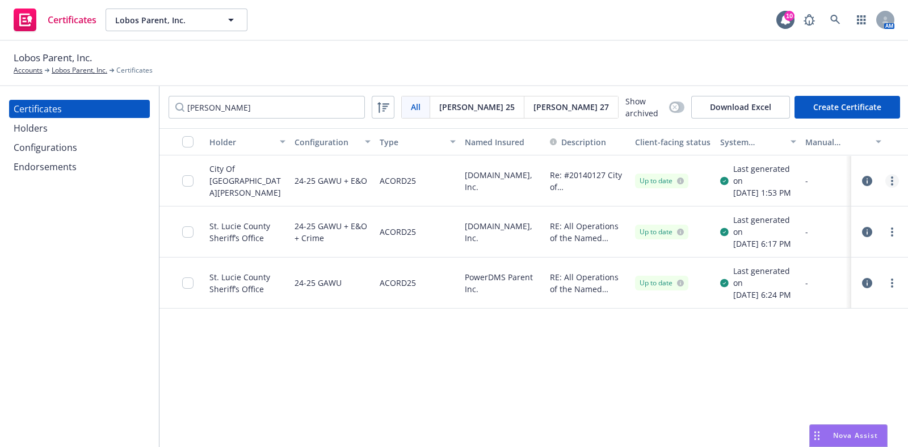
click at [891, 186] on icon "more" at bounding box center [892, 181] width 2 height 9
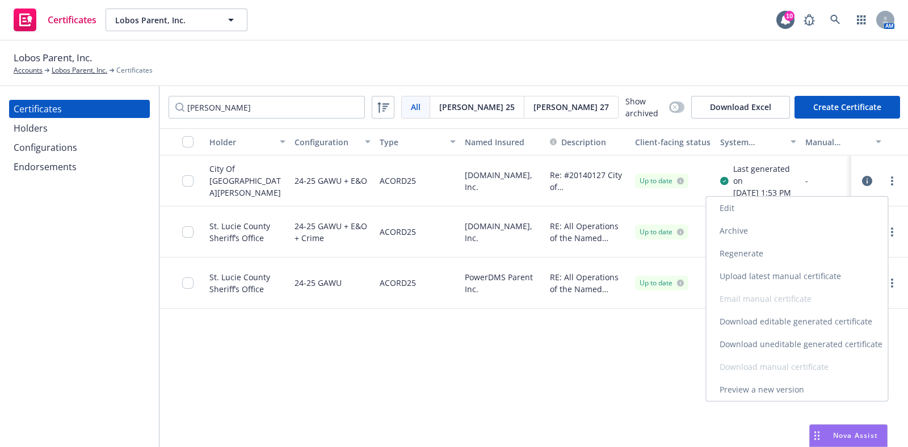
click at [785, 388] on link "Preview a new version" at bounding box center [797, 390] width 182 height 23
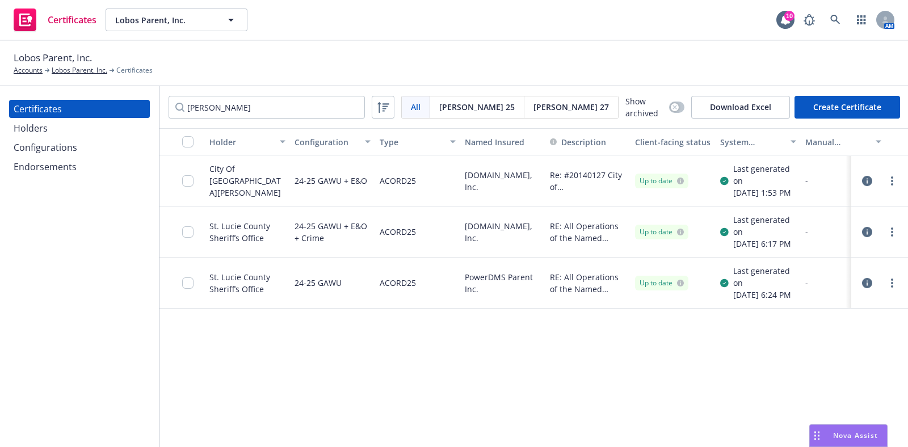
click at [875, 178] on div at bounding box center [880, 181] width 48 height 23
click at [885, 188] on link "more" at bounding box center [892, 181] width 14 height 14
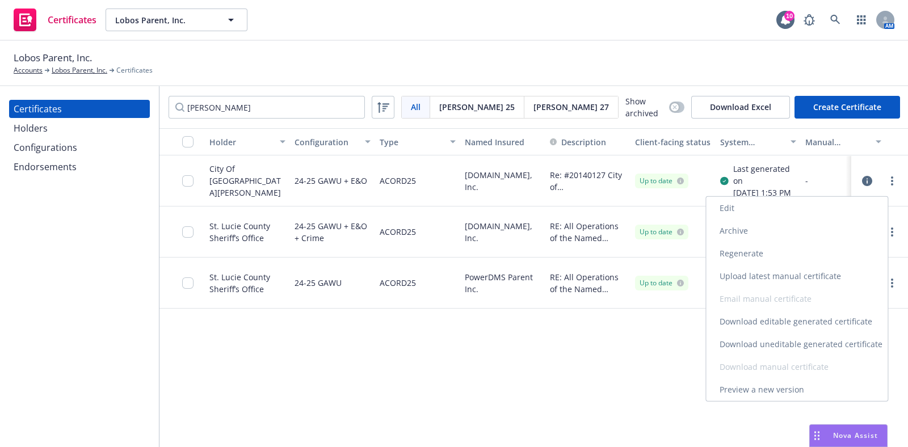
click at [796, 345] on link "Download uneditable generated certificate" at bounding box center [797, 344] width 182 height 23
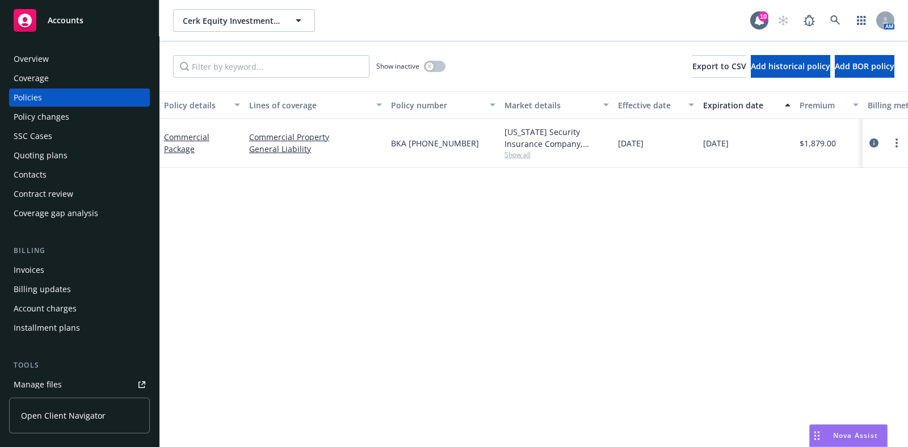
scroll to position [141, 0]
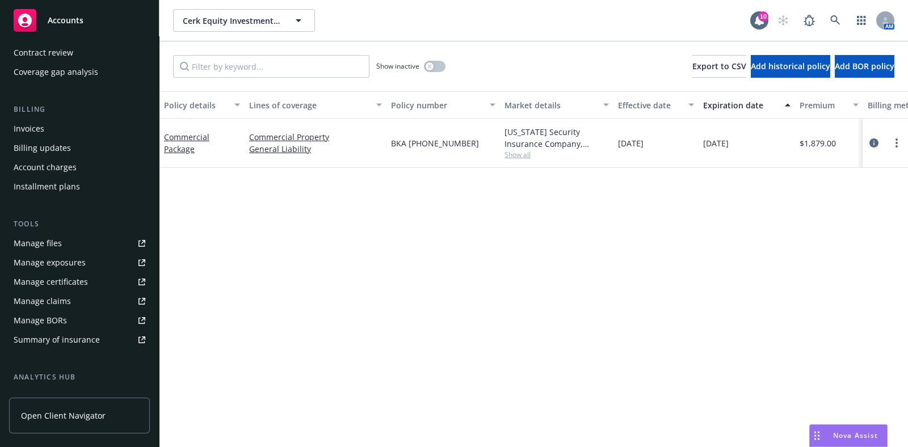
click at [63, 285] on div "Manage certificates" at bounding box center [51, 282] width 74 height 18
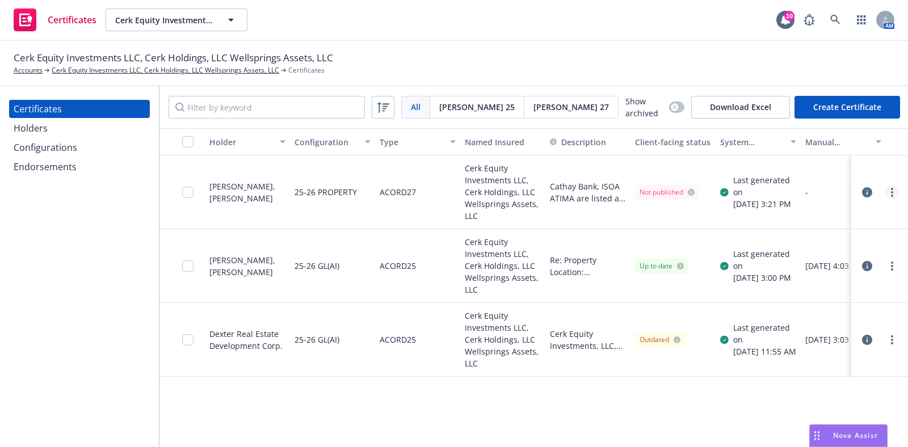
click at [891, 191] on circle "more" at bounding box center [892, 192] width 2 height 2
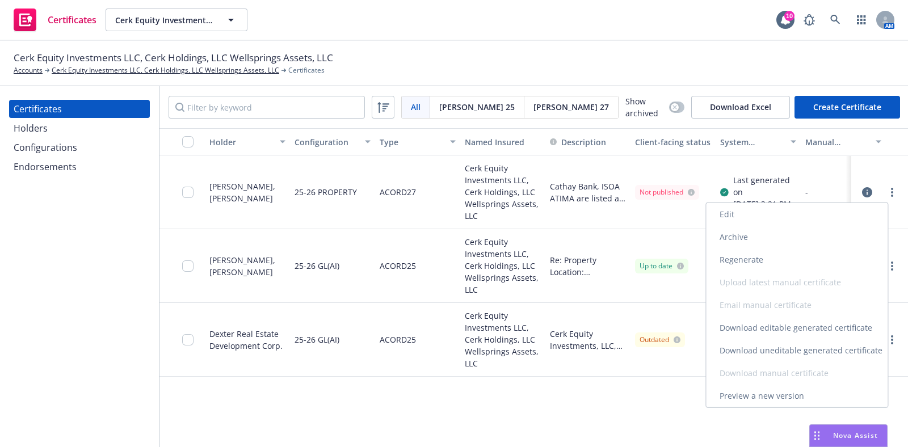
click at [813, 212] on link "Edit" at bounding box center [797, 214] width 182 height 23
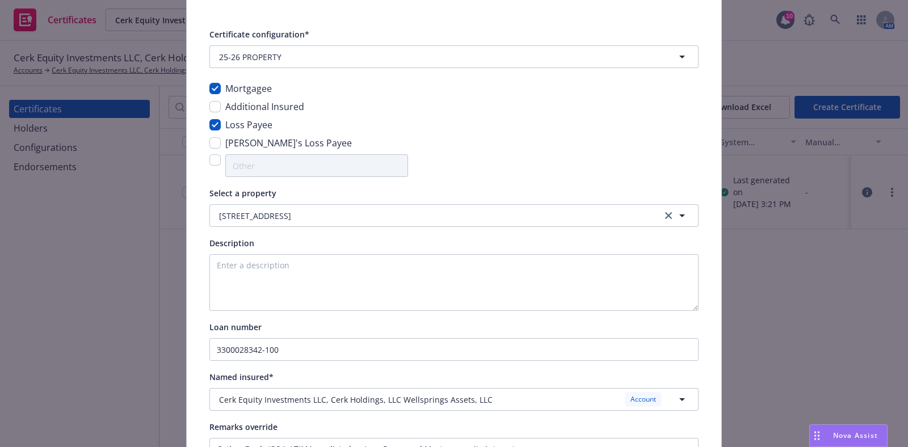
scroll to position [70, 0]
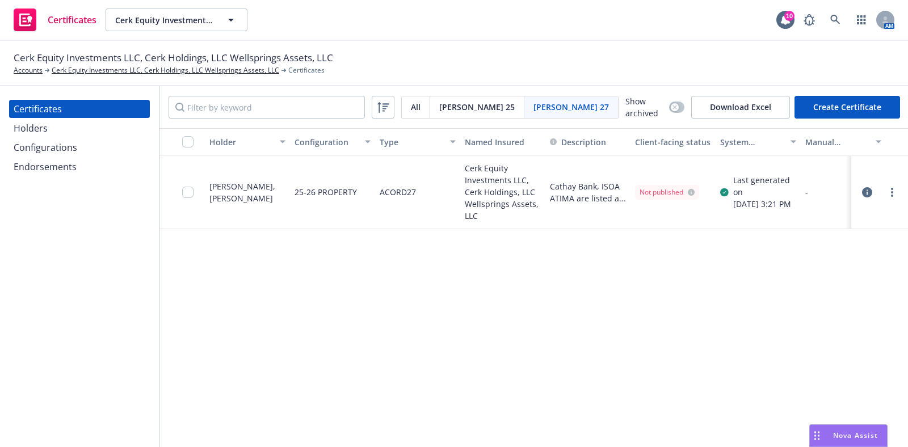
click at [455, 112] on div "[PERSON_NAME] 25" at bounding box center [477, 107] width 94 height 22
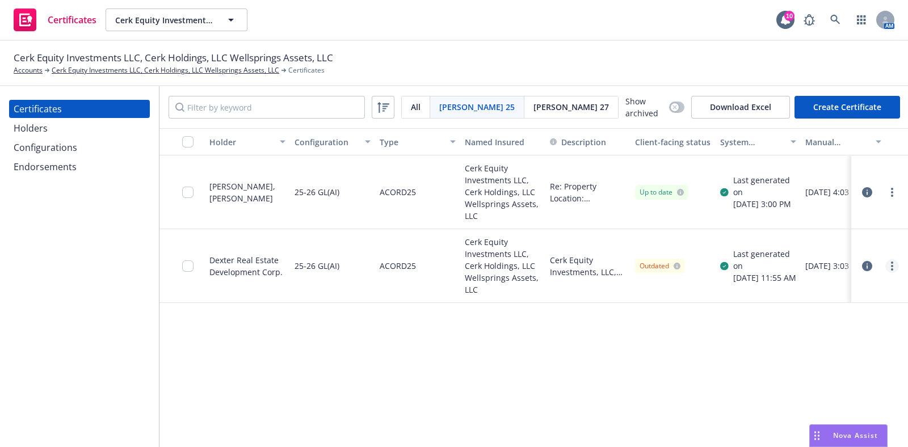
click at [891, 263] on icon "more" at bounding box center [892, 266] width 2 height 9
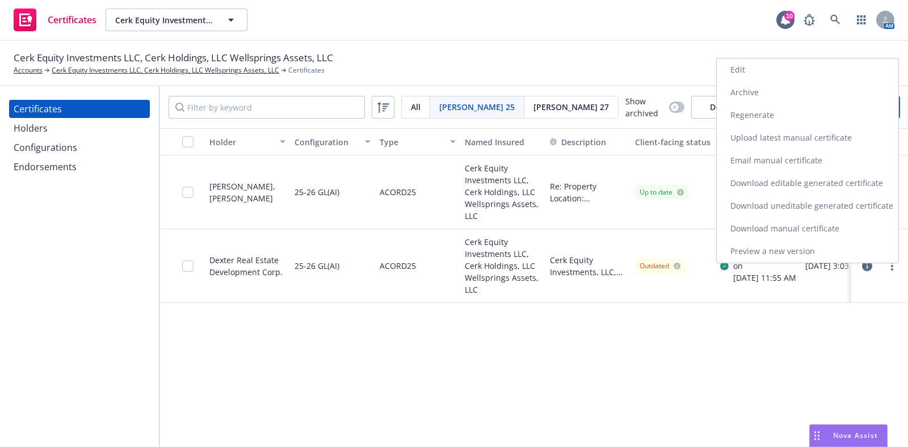
click at [753, 77] on link "Edit" at bounding box center [808, 69] width 182 height 23
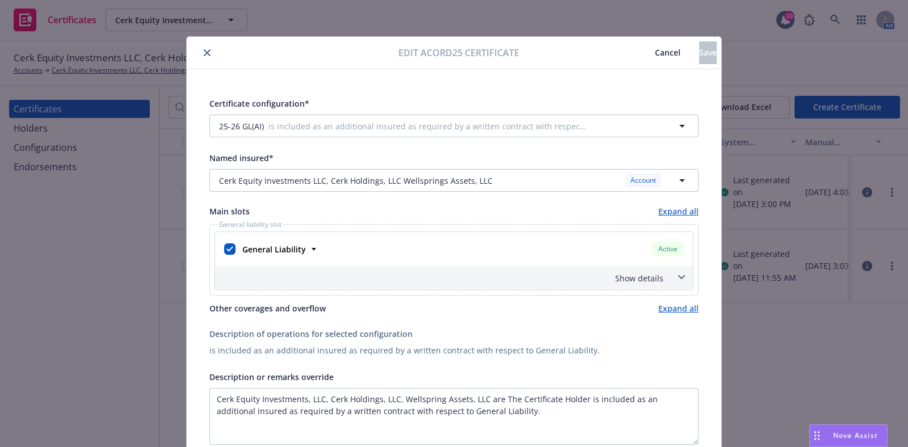
click at [655, 55] on span "Cancel" at bounding box center [668, 52] width 26 height 11
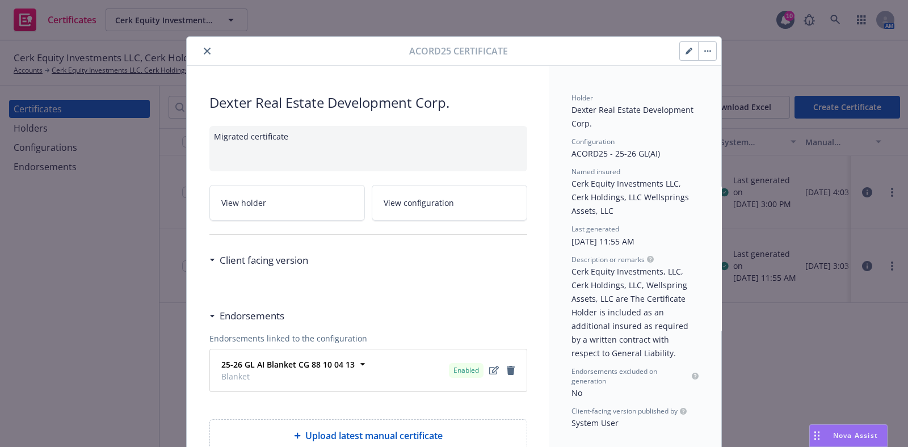
click at [698, 52] on button "button" at bounding box center [707, 51] width 18 height 18
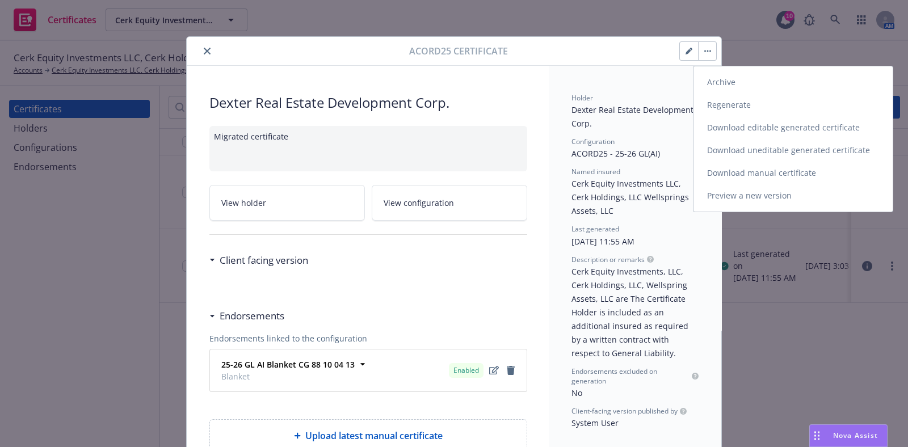
click at [728, 107] on link "Regenerate" at bounding box center [793, 105] width 199 height 23
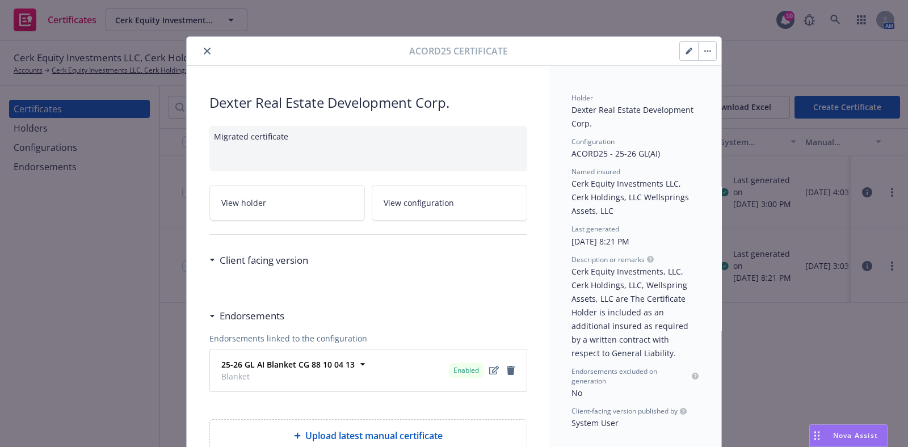
click at [705, 56] on button "button" at bounding box center [707, 51] width 18 height 18
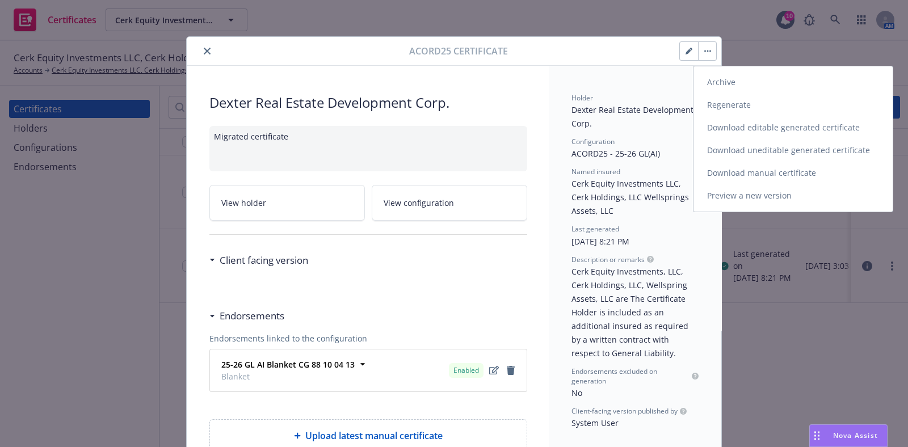
click at [757, 150] on link "Download uneditable generated certificate" at bounding box center [793, 150] width 199 height 23
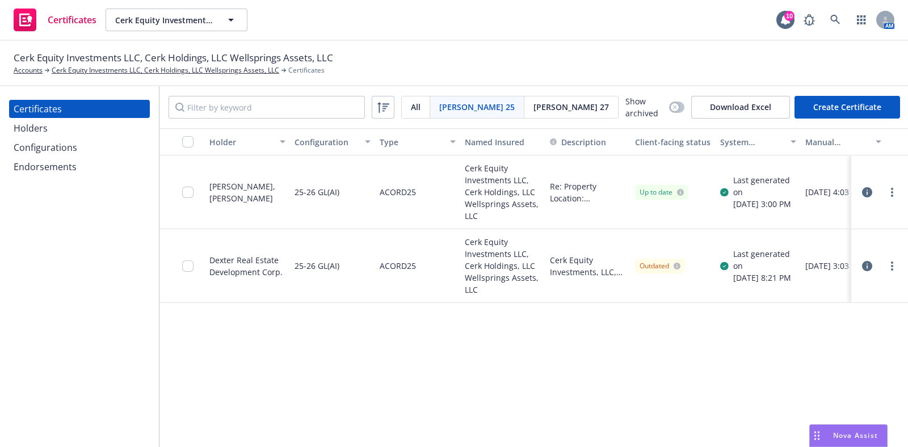
click at [533, 105] on span "[PERSON_NAME] 27" at bounding box center [570, 107] width 75 height 12
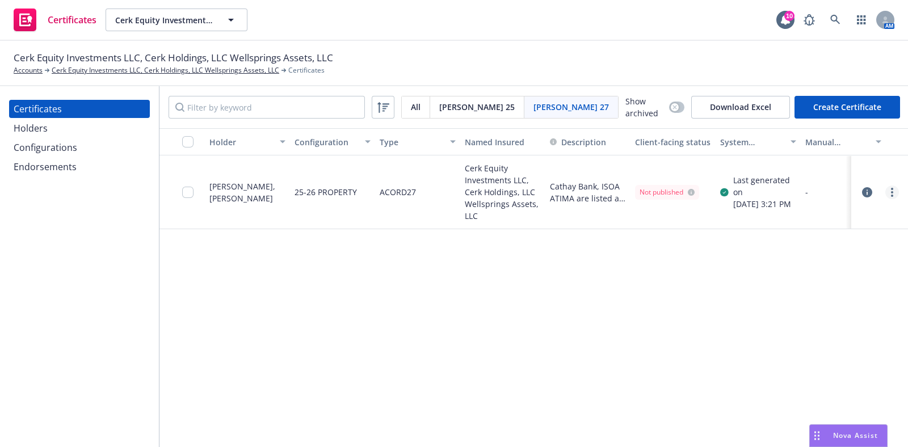
click at [885, 191] on link "more" at bounding box center [892, 193] width 14 height 14
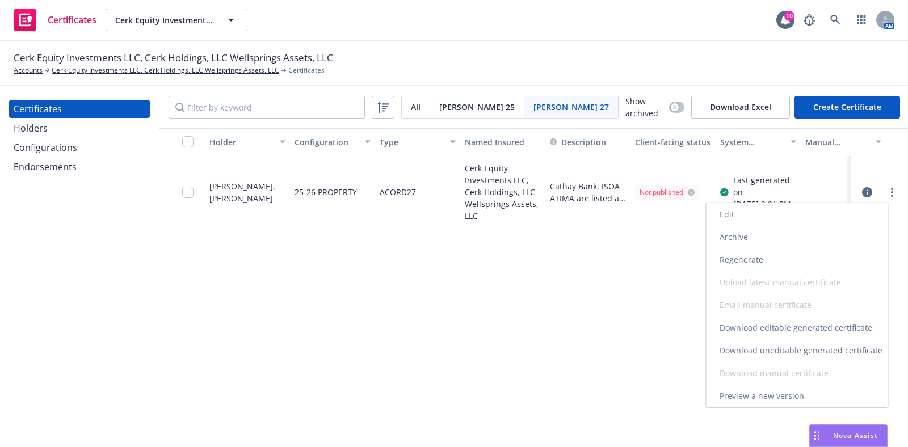
click at [820, 258] on link "Regenerate" at bounding box center [797, 260] width 182 height 23
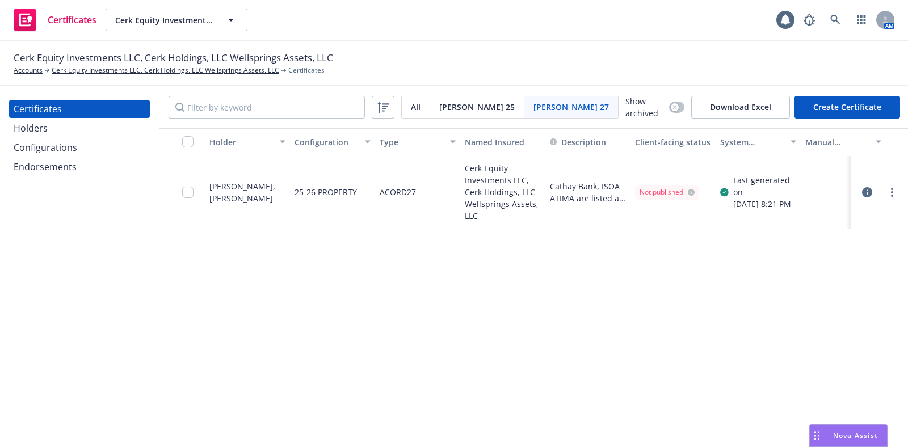
click at [885, 196] on link "more" at bounding box center [892, 193] width 14 height 14
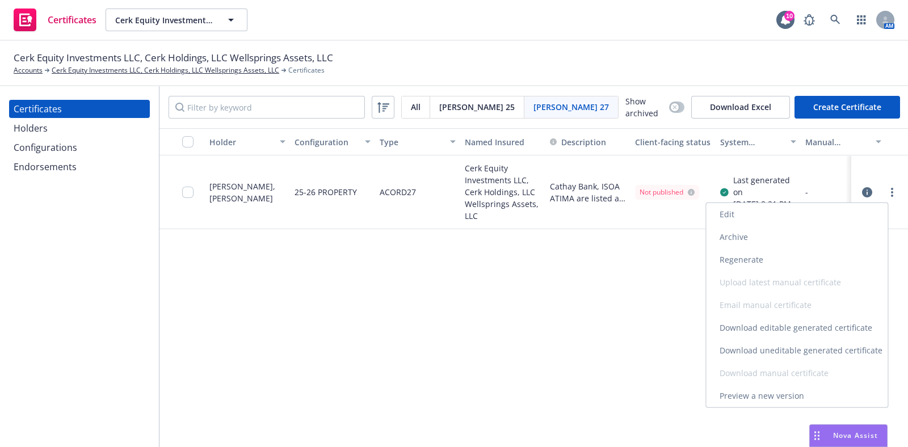
click at [811, 349] on link "Download uneditable generated certificate" at bounding box center [797, 350] width 182 height 23
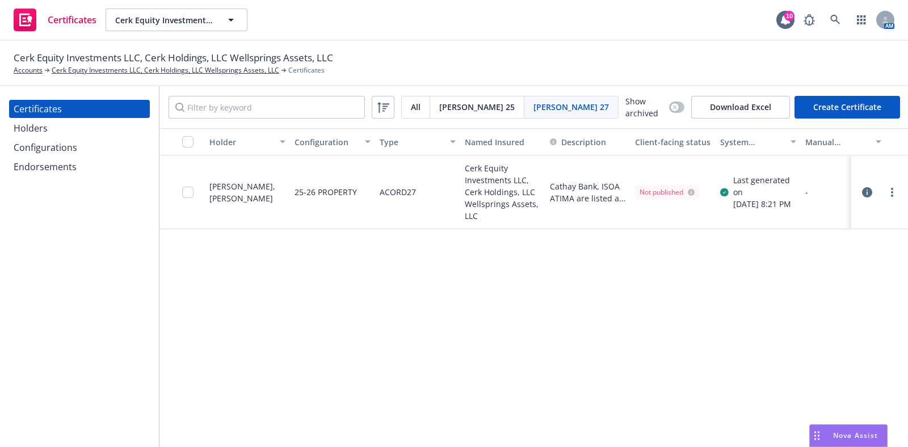
click at [548, 354] on div "Holder Configuration Type Named Insured Description Client-facing status System…" at bounding box center [533, 288] width 749 height 321
click at [474, 105] on div "[PERSON_NAME] 25" at bounding box center [477, 107] width 94 height 22
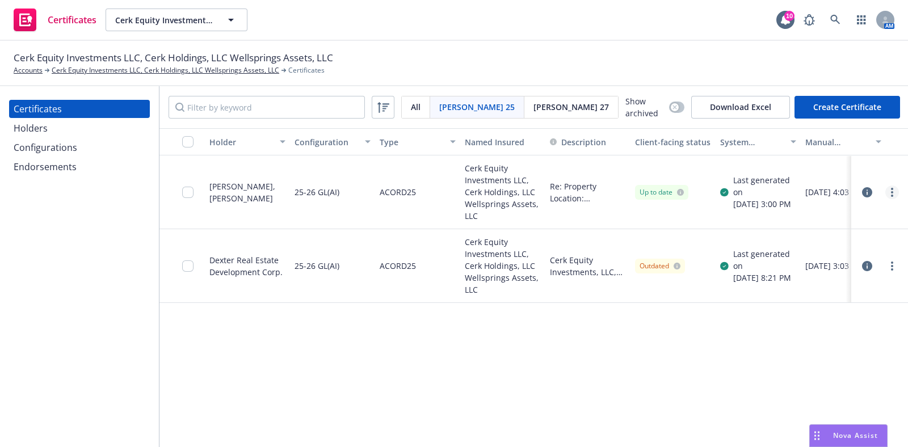
click at [891, 195] on circle "more" at bounding box center [892, 196] width 2 height 2
click at [804, 237] on link "Archive" at bounding box center [797, 237] width 182 height 23
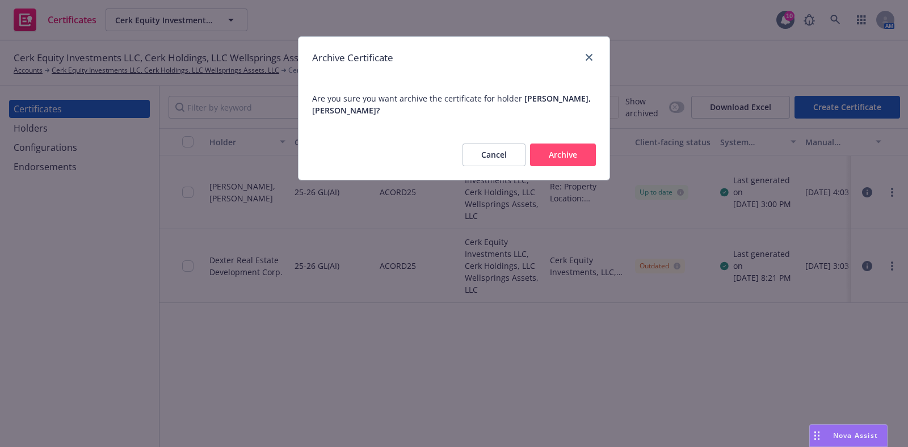
click at [503, 159] on button "Cancel" at bounding box center [494, 155] width 63 height 23
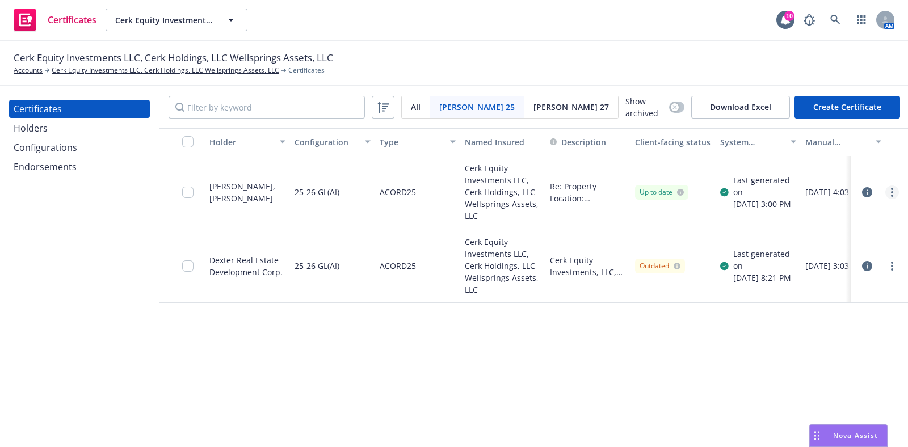
click at [891, 192] on icon "more" at bounding box center [892, 192] width 2 height 9
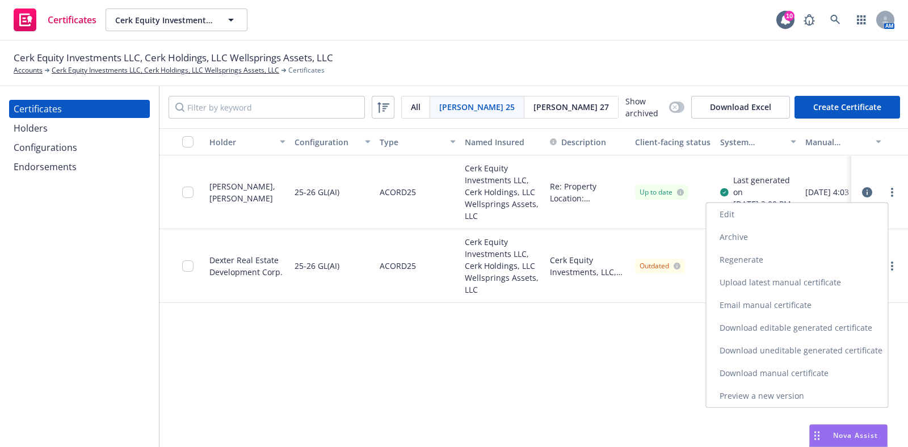
click at [809, 258] on link "Regenerate" at bounding box center [797, 260] width 182 height 23
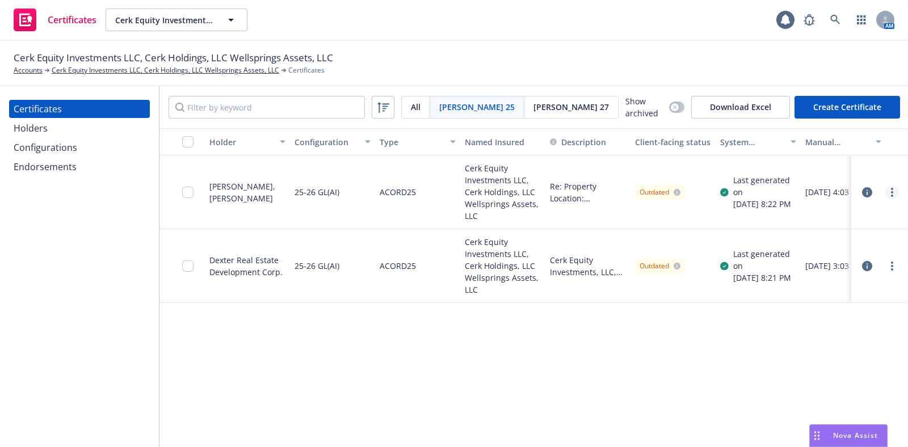
click at [891, 191] on circle "more" at bounding box center [892, 192] width 2 height 2
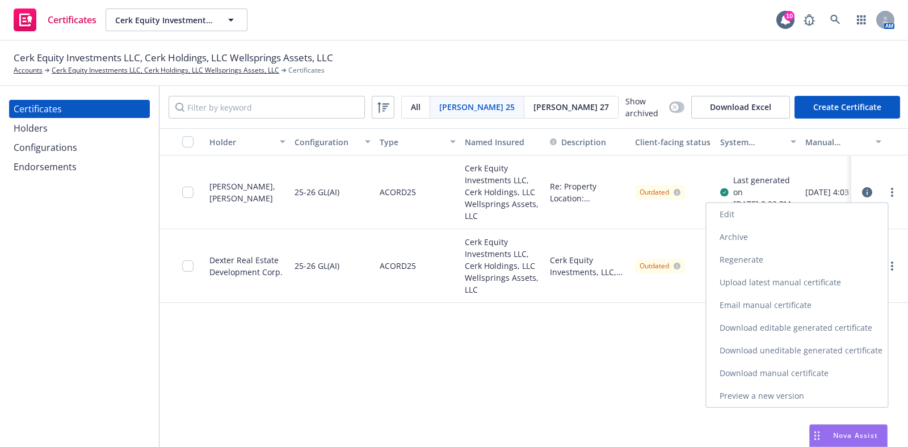
click at [855, 349] on link "Download uneditable generated certificate" at bounding box center [797, 350] width 182 height 23
